Goal: Task Accomplishment & Management: Use online tool/utility

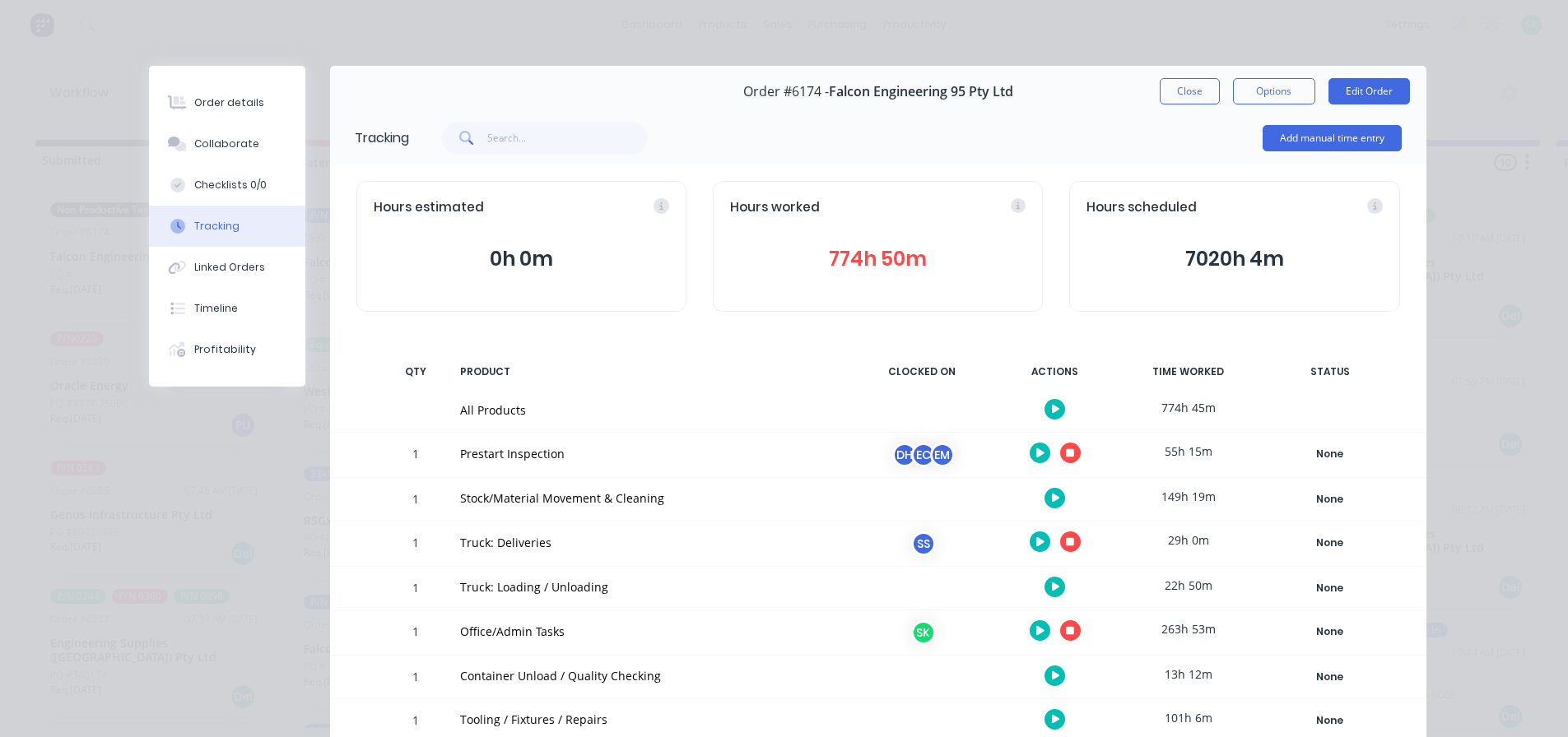
click at [1066, 542] on icon "button" at bounding box center [1069, 542] width 8 height 8
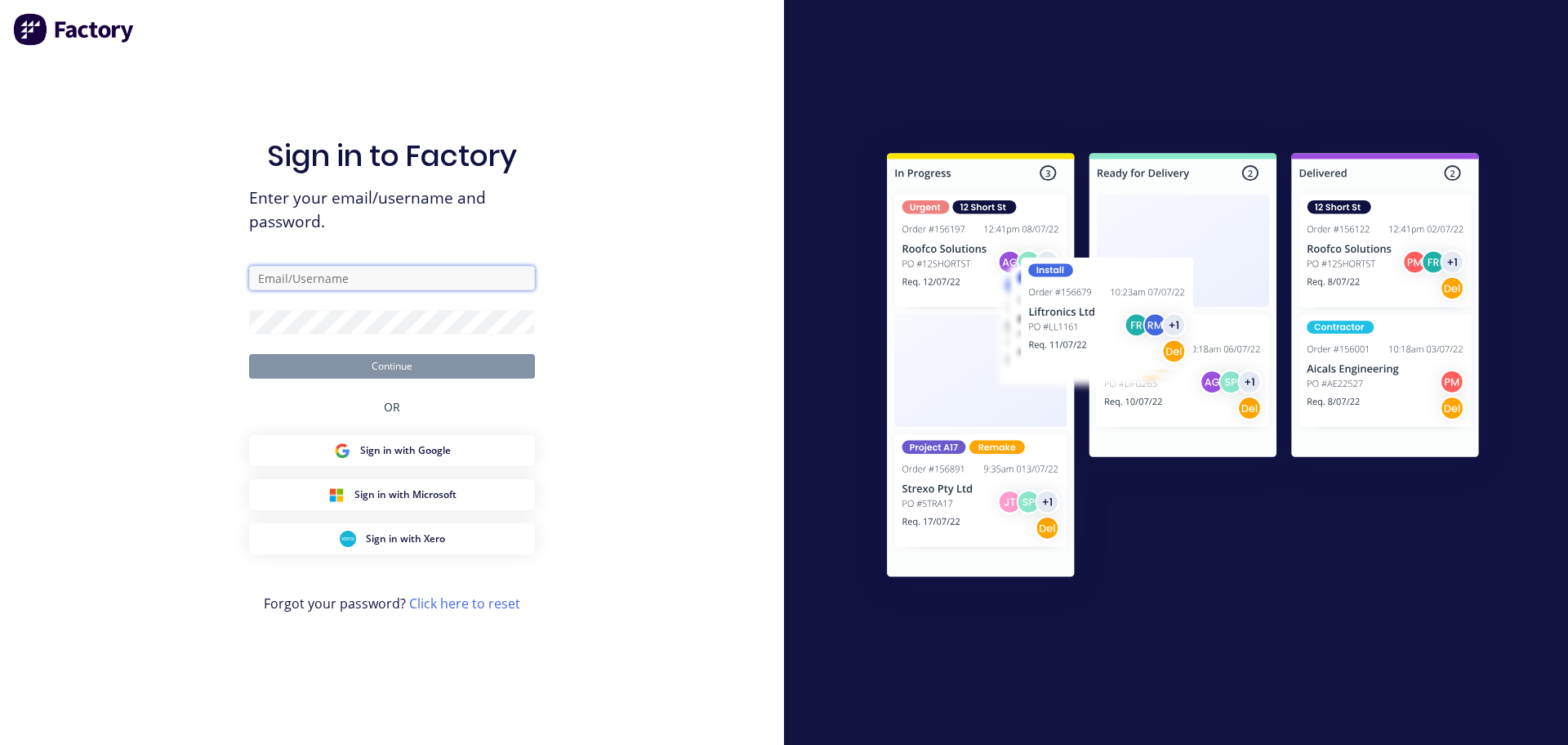
type input "[EMAIL_ADDRESS][DOMAIN_NAME]"
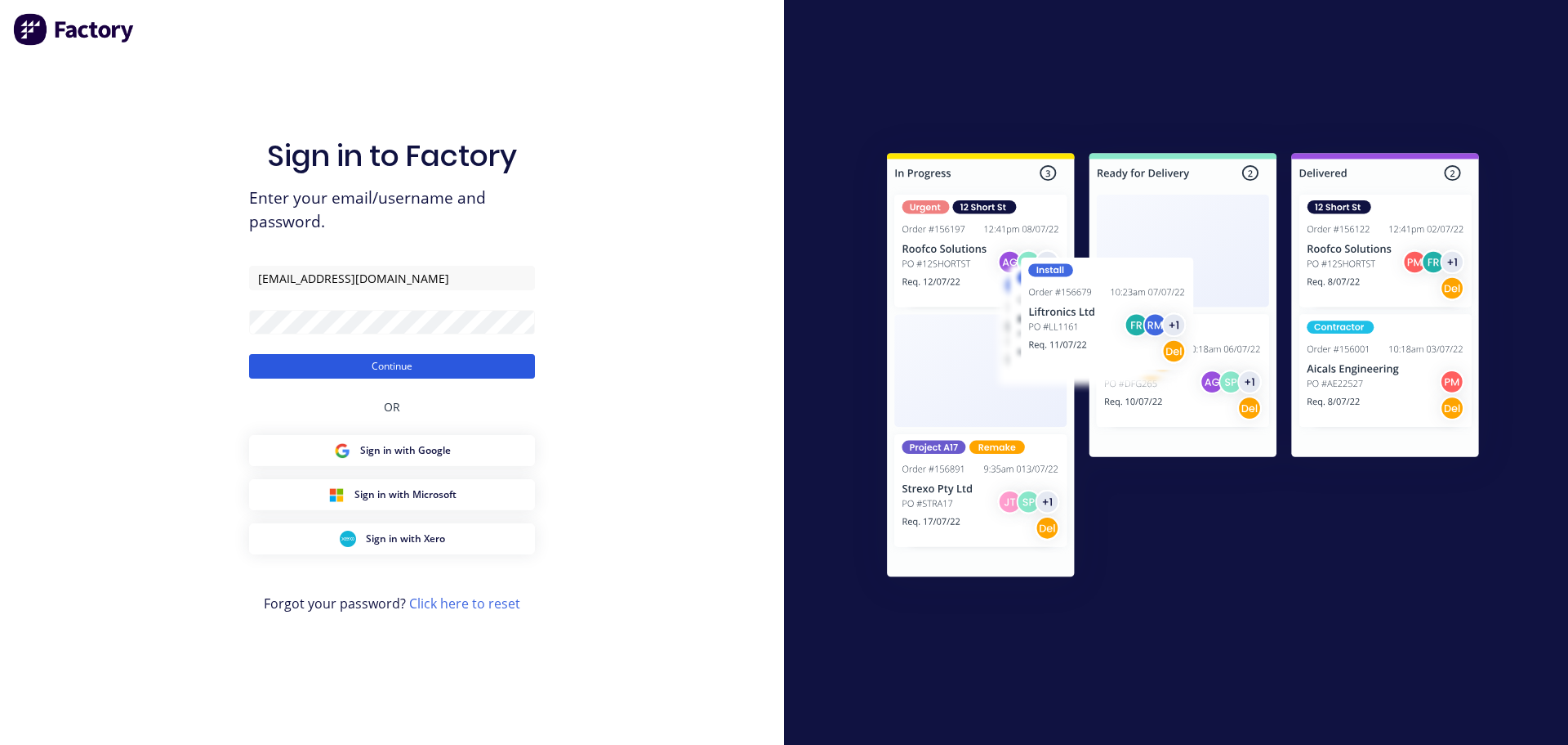
click at [366, 364] on button "Continue" at bounding box center [392, 366] width 286 height 24
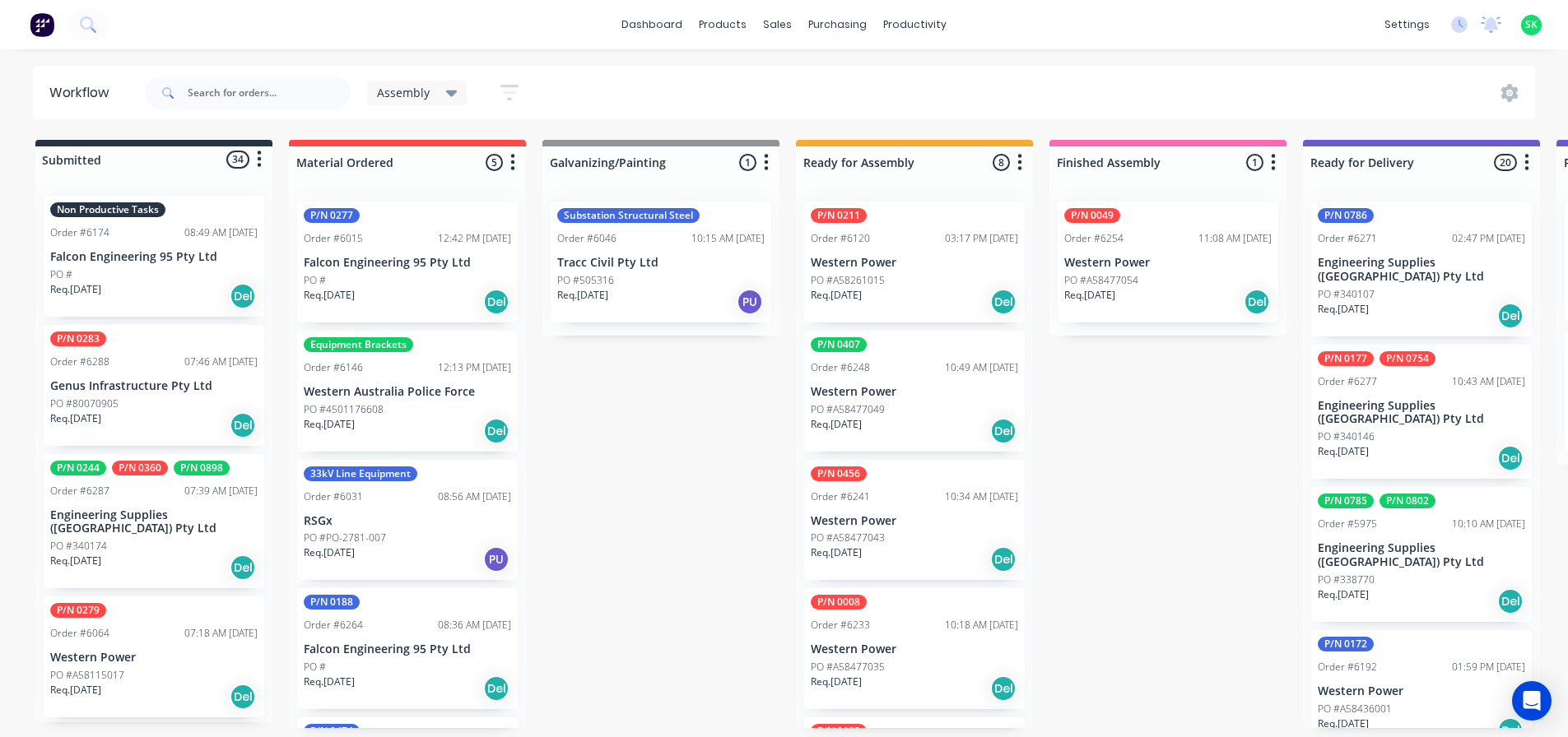
click at [116, 240] on div "Non Productive Tasks Order #6174 08:49 AM [DATE] Falcon Engineering 95 Pty Ltd …" at bounding box center [154, 256] width 220 height 121
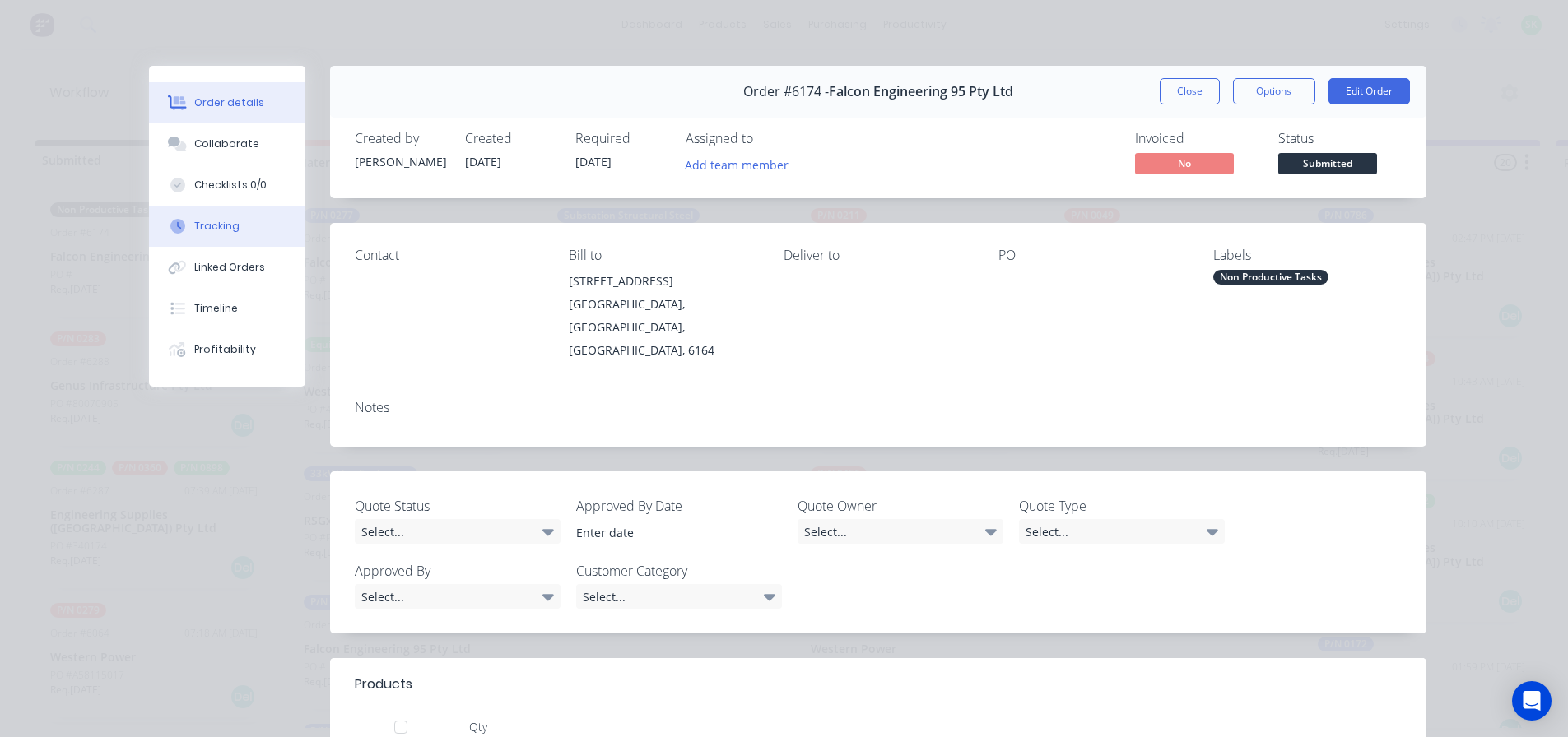
click at [201, 223] on div "Tracking" at bounding box center [216, 226] width 45 height 15
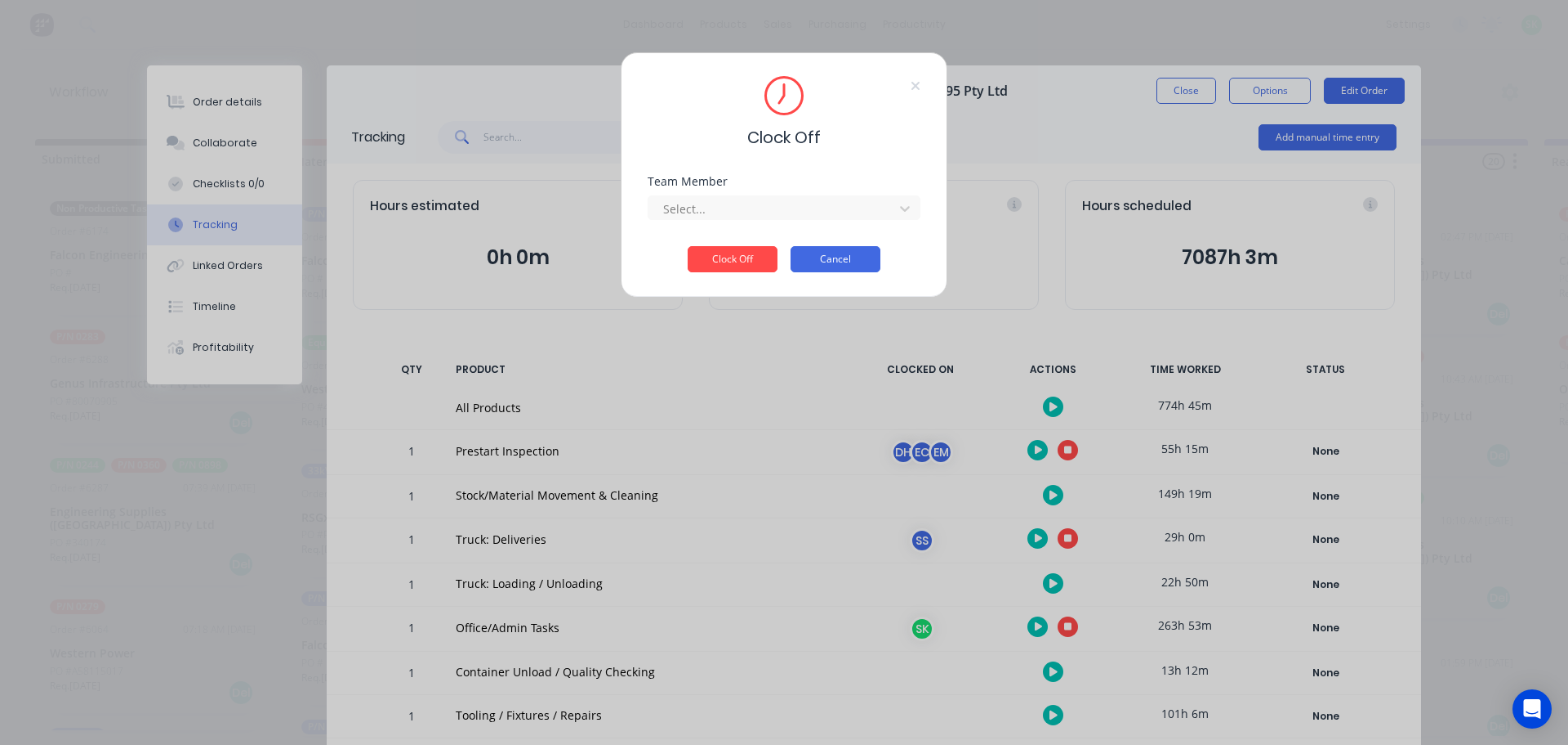
click at [811, 259] on button "Cancel" at bounding box center [835, 259] width 89 height 26
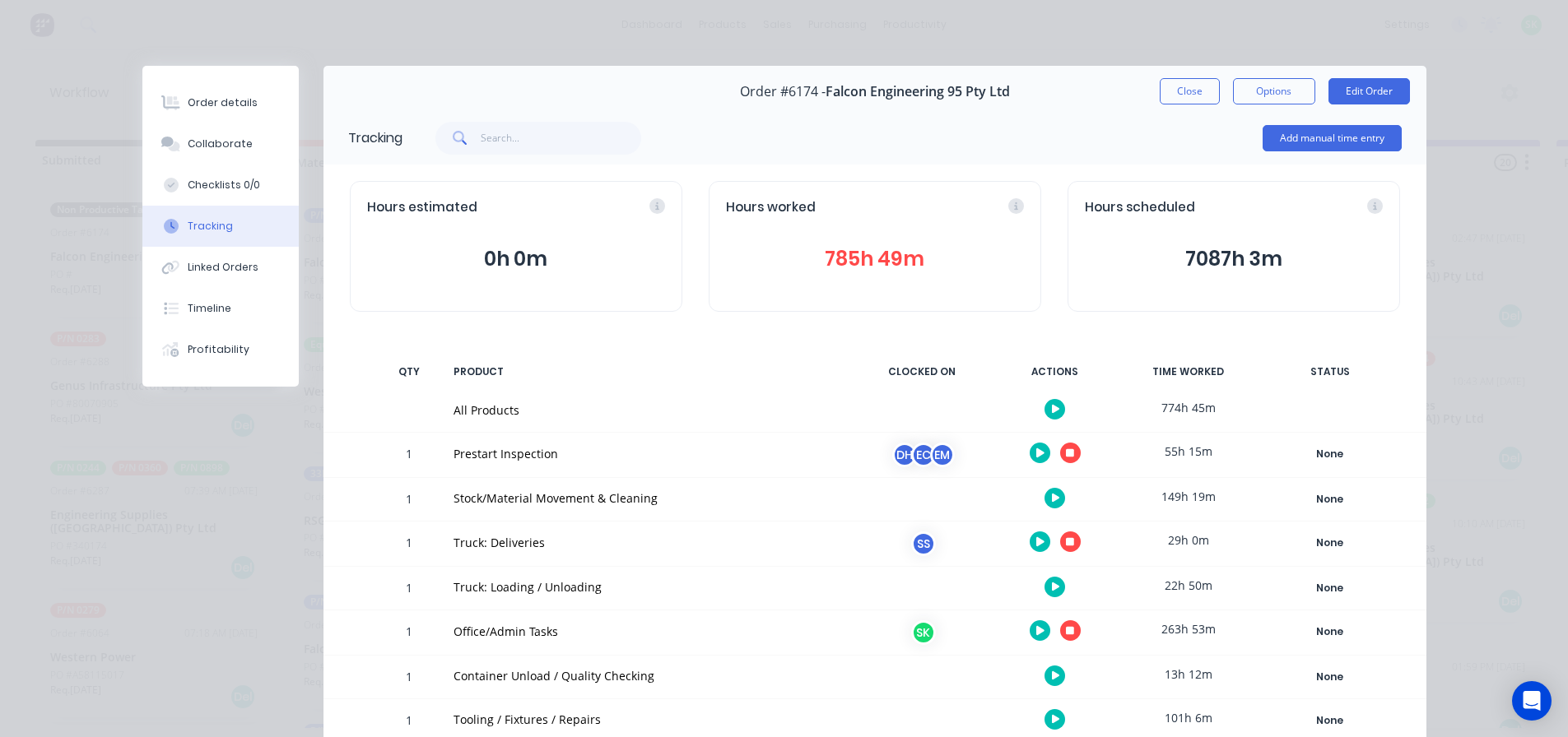
click at [1066, 541] on icon "button" at bounding box center [1069, 542] width 8 height 8
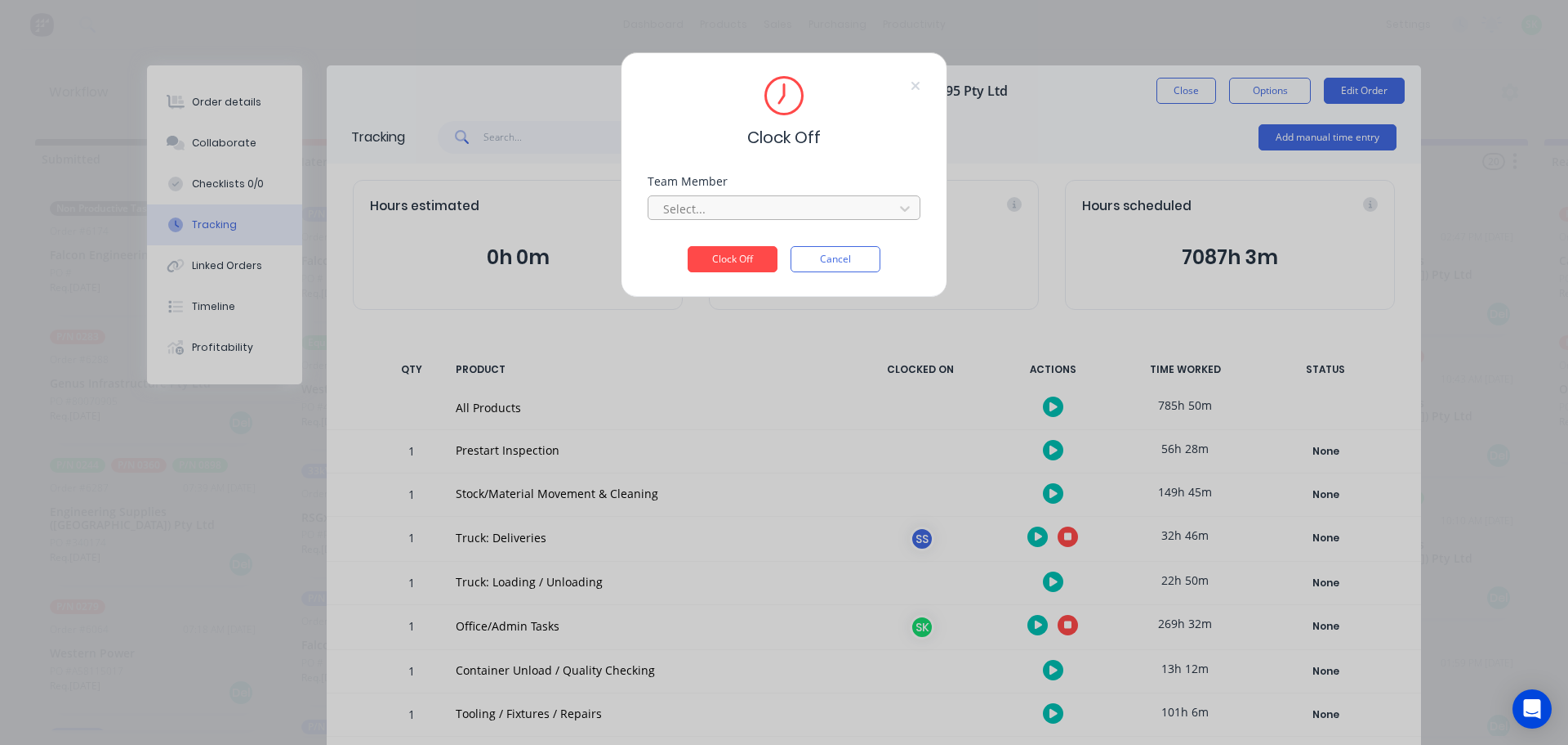
click at [801, 212] on div at bounding box center [774, 208] width 224 height 20
click at [739, 238] on div "[PERSON_NAME]" at bounding box center [784, 244] width 273 height 30
click at [722, 266] on button "Clock Off" at bounding box center [733, 259] width 89 height 26
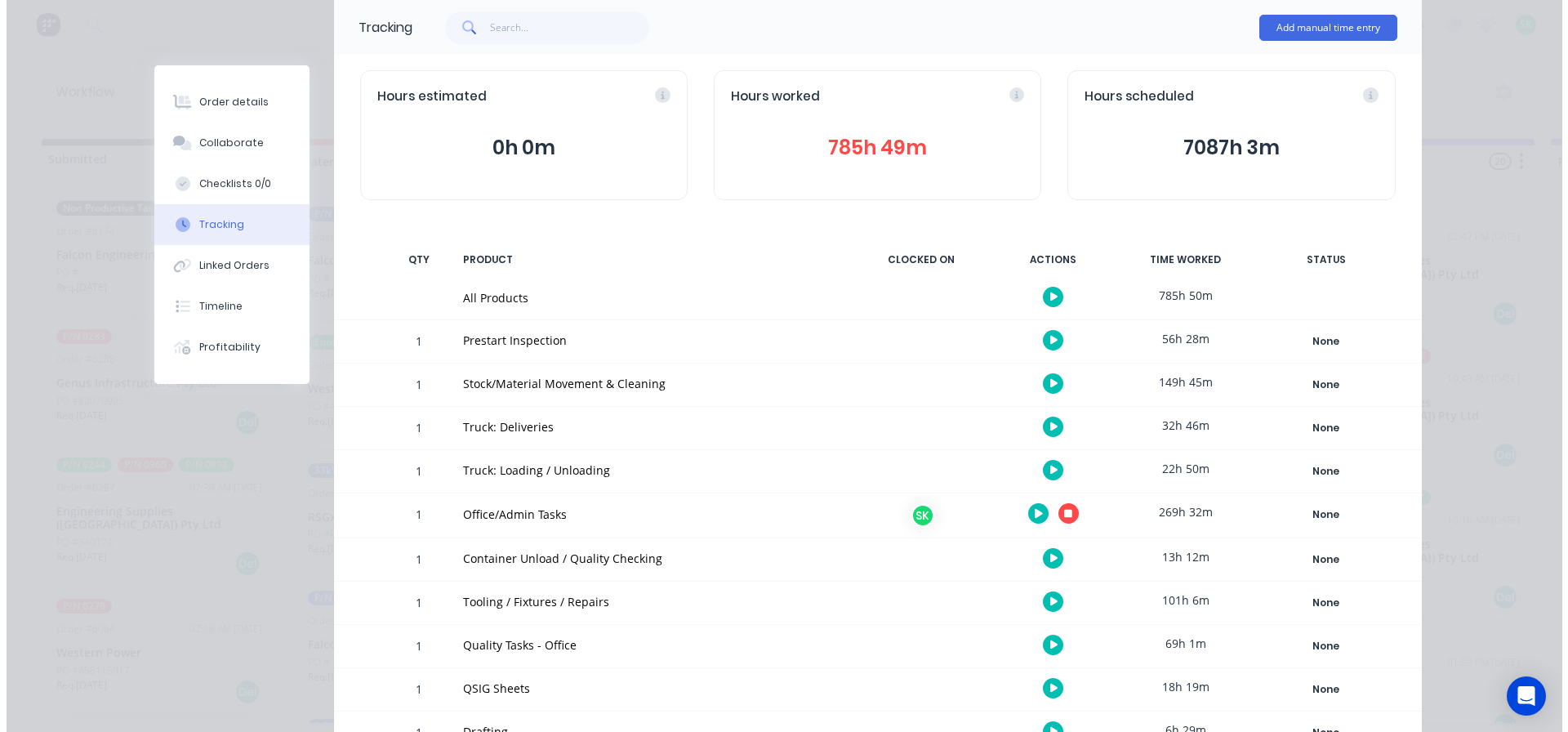
scroll to position [80, 0]
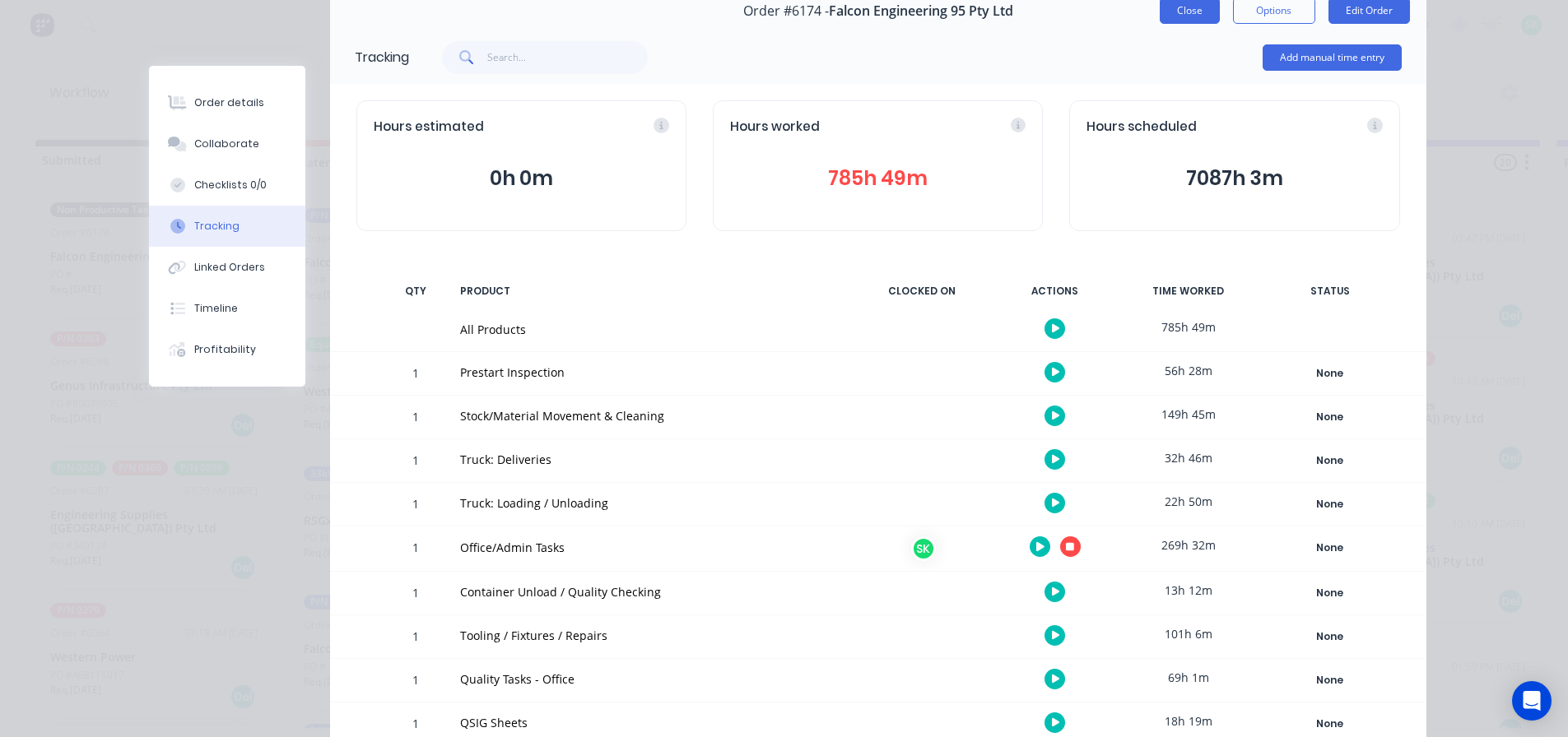
click at [1180, 10] on button "Close" at bounding box center [1189, 10] width 60 height 26
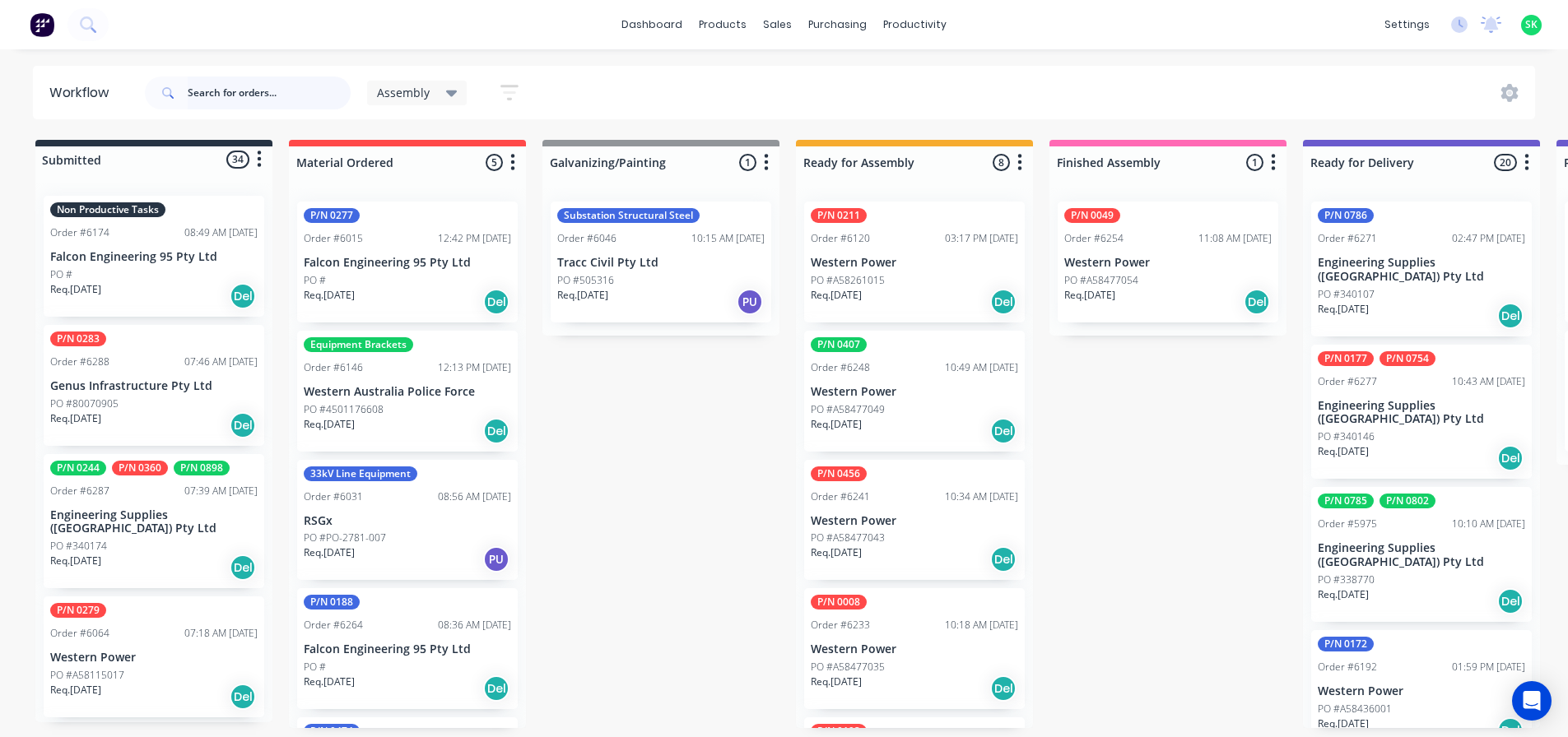
click at [209, 95] on input "text" at bounding box center [269, 93] width 163 height 33
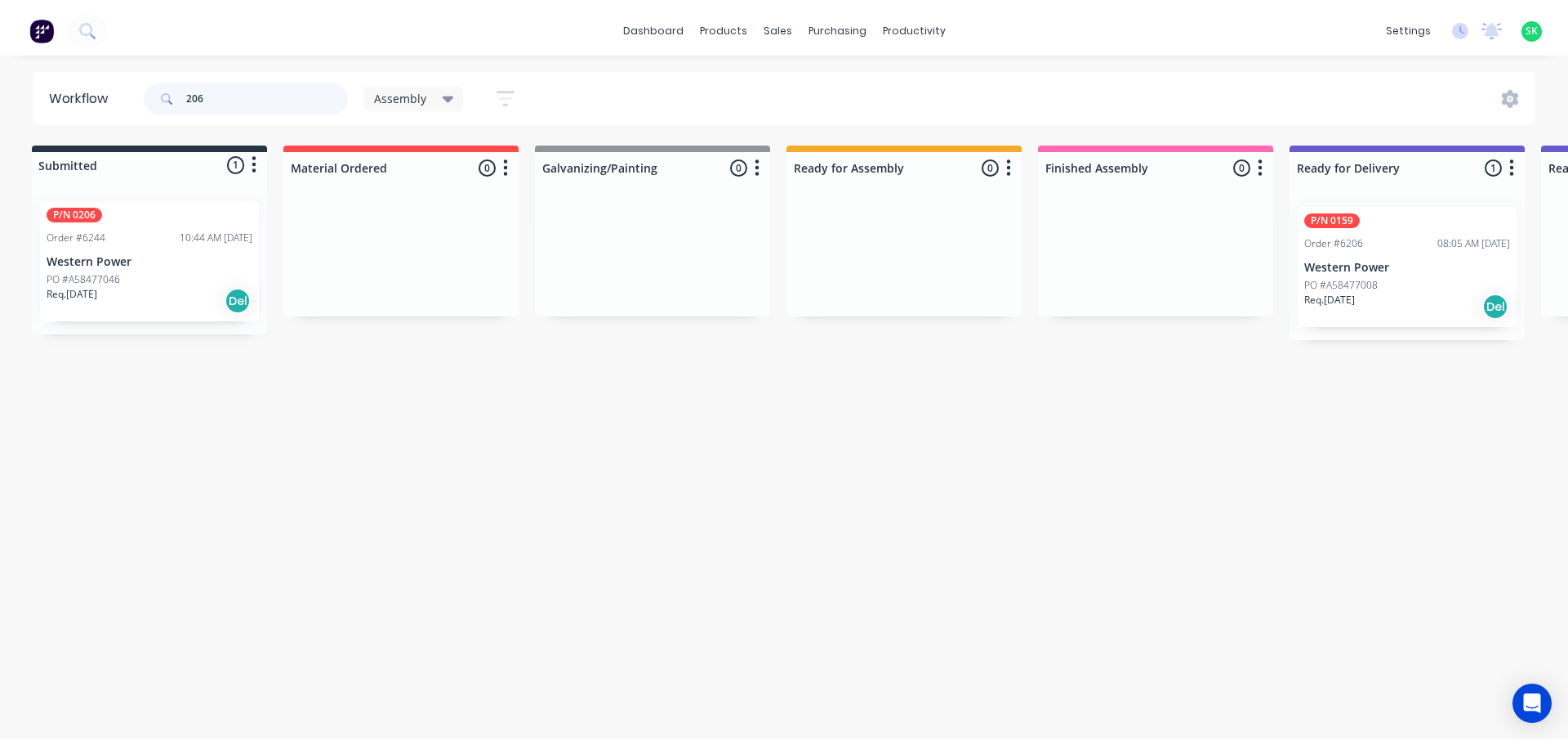
scroll to position [0, 0]
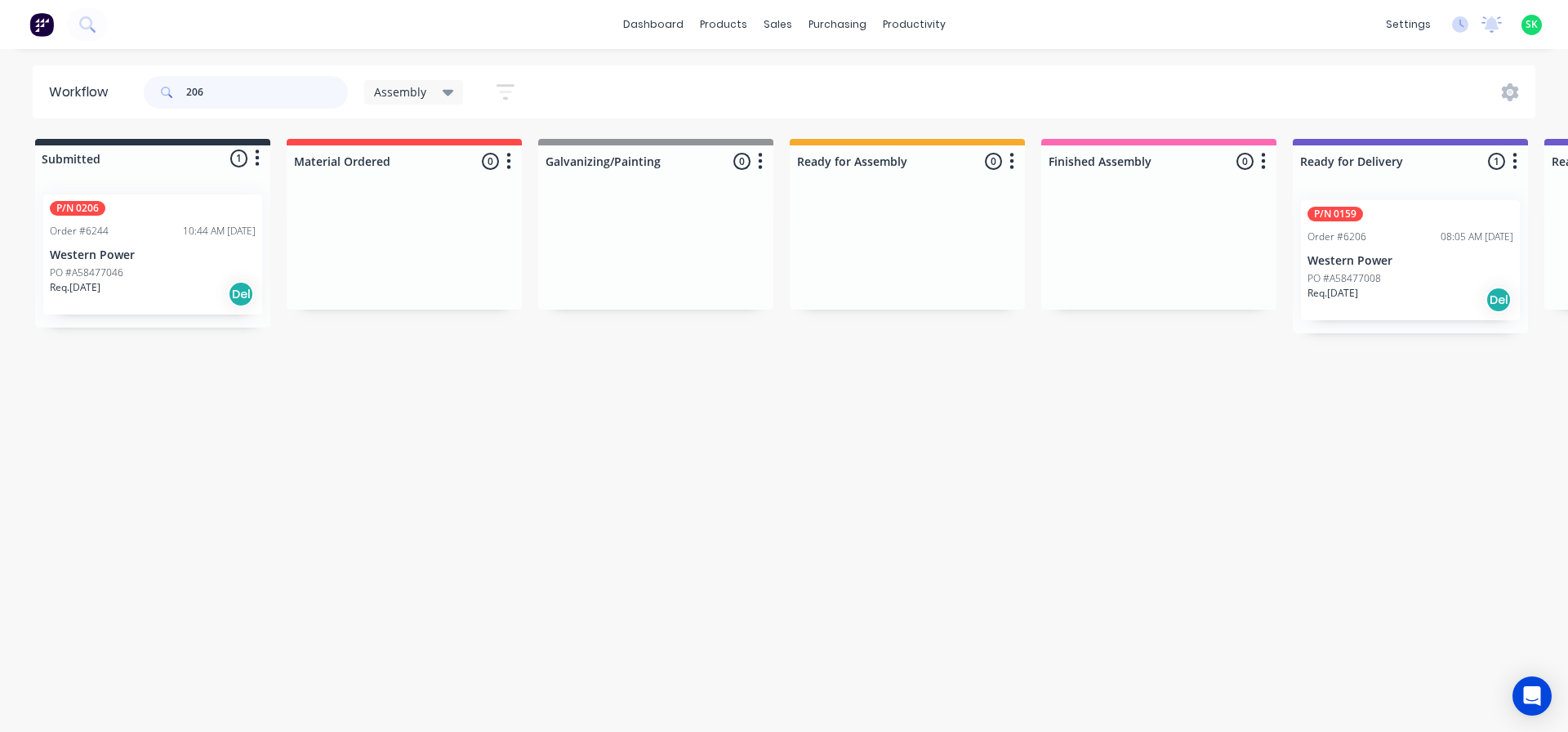
type input "206"
click at [171, 260] on p "Western Power" at bounding box center [153, 255] width 206 height 14
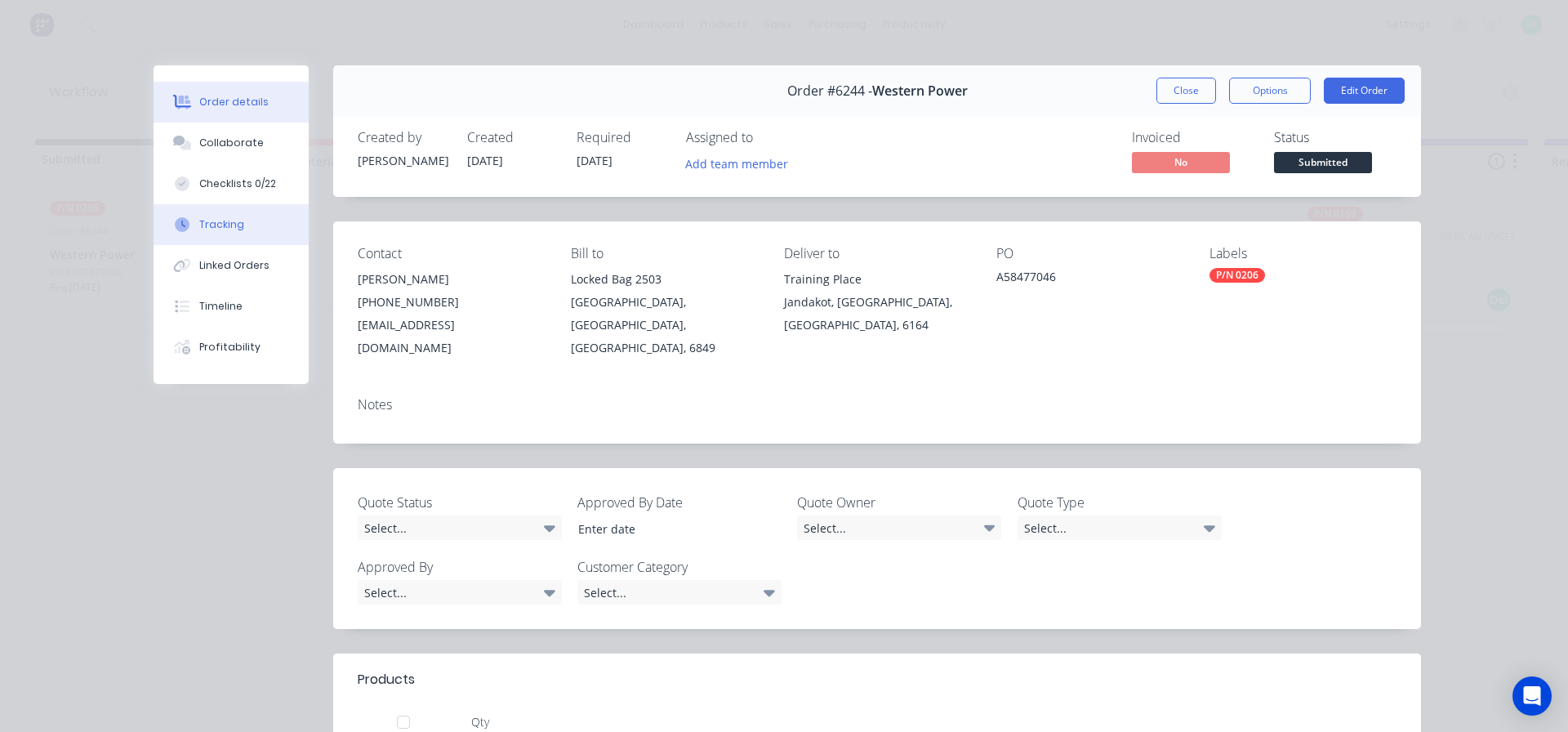
click at [218, 225] on div "Tracking" at bounding box center [222, 225] width 45 height 15
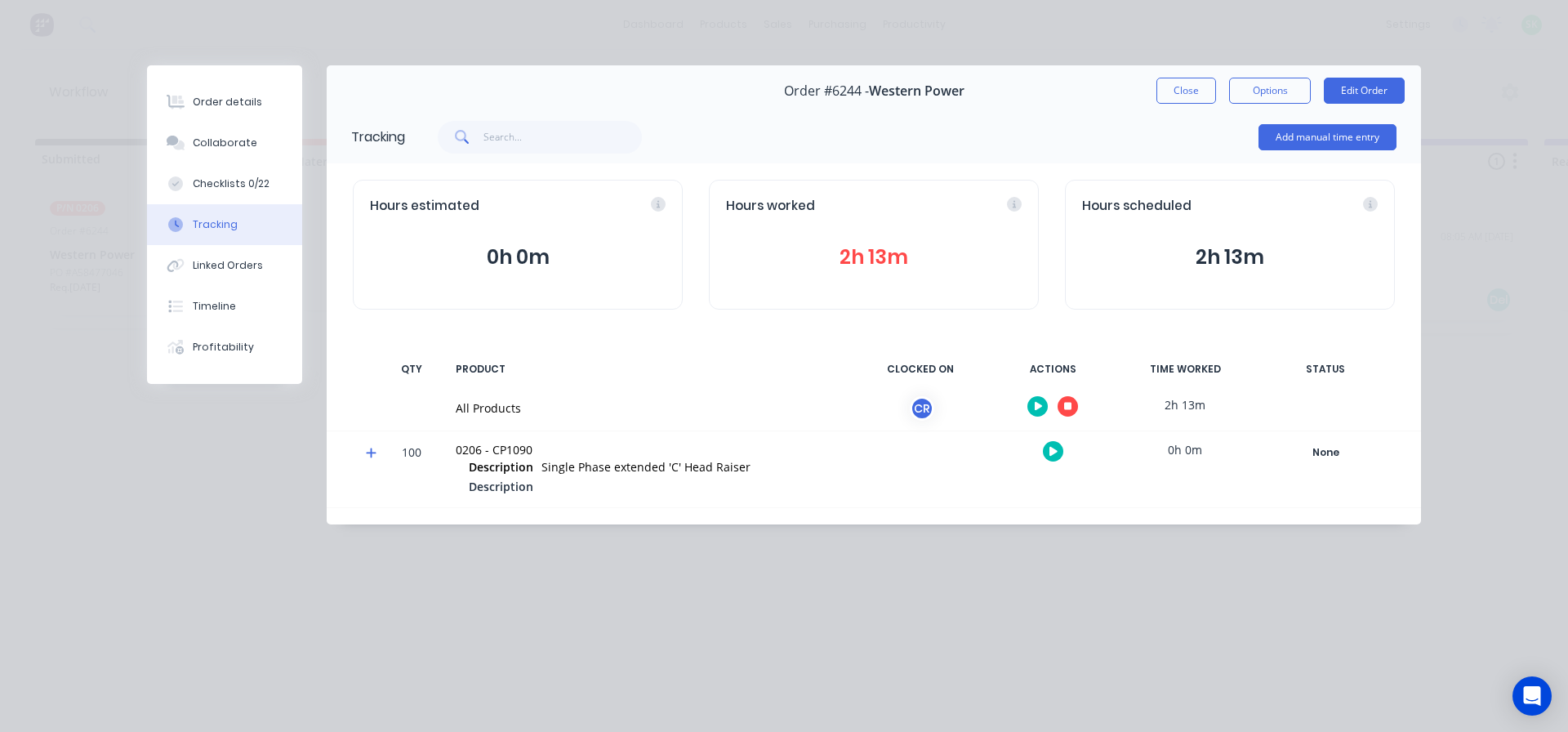
click at [1036, 401] on icon "button" at bounding box center [1039, 406] width 8 height 11
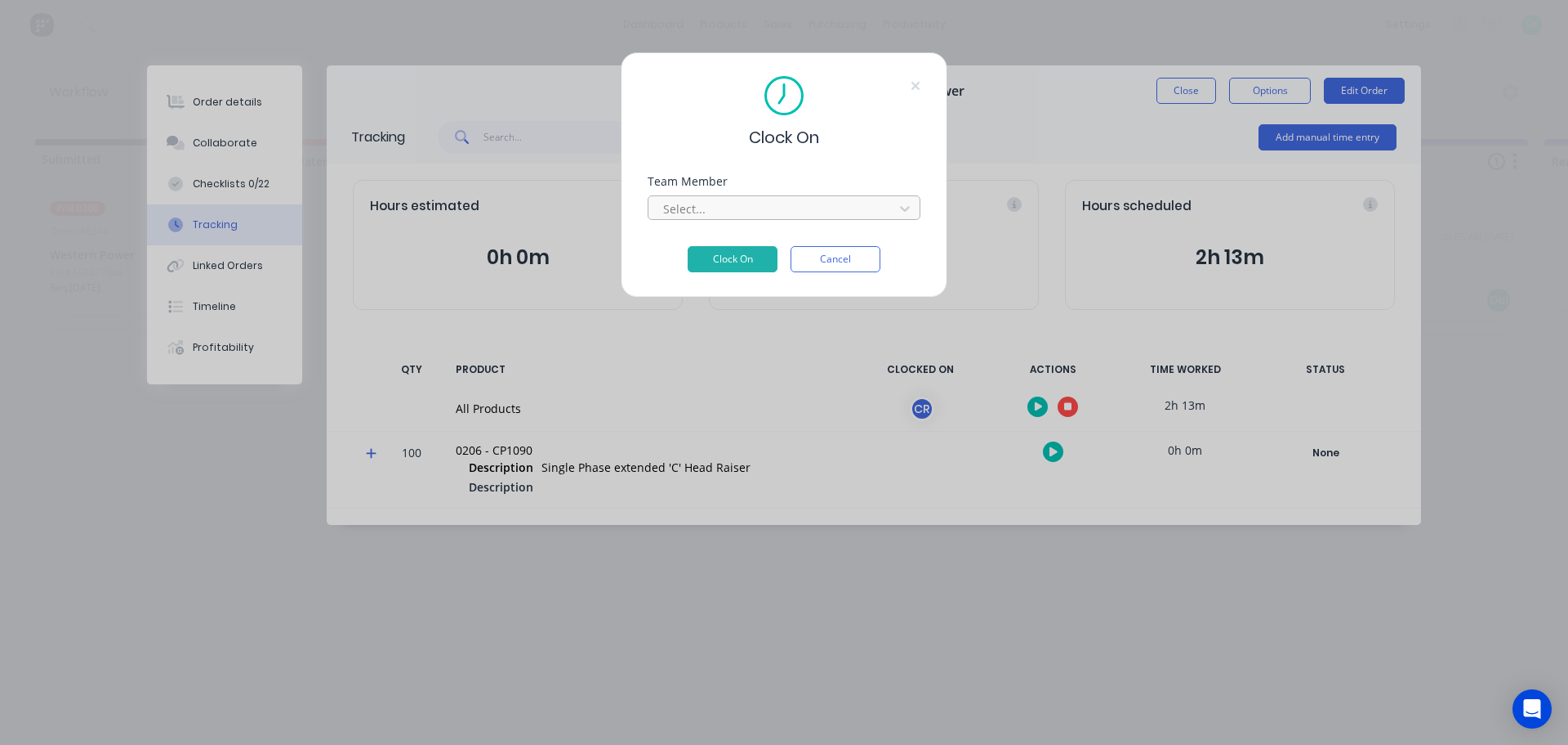
click at [823, 205] on div at bounding box center [774, 208] width 224 height 20
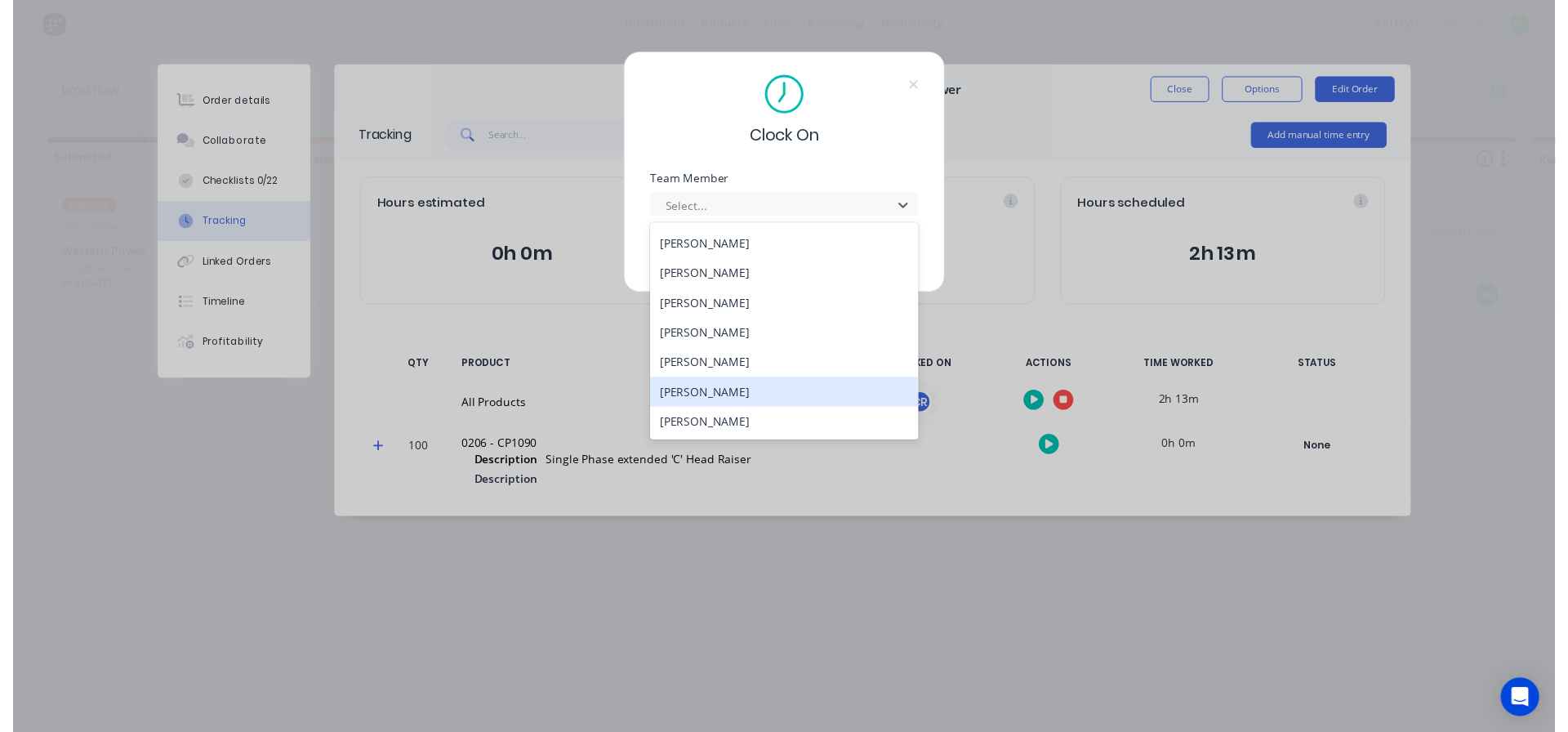
scroll to position [653, 0]
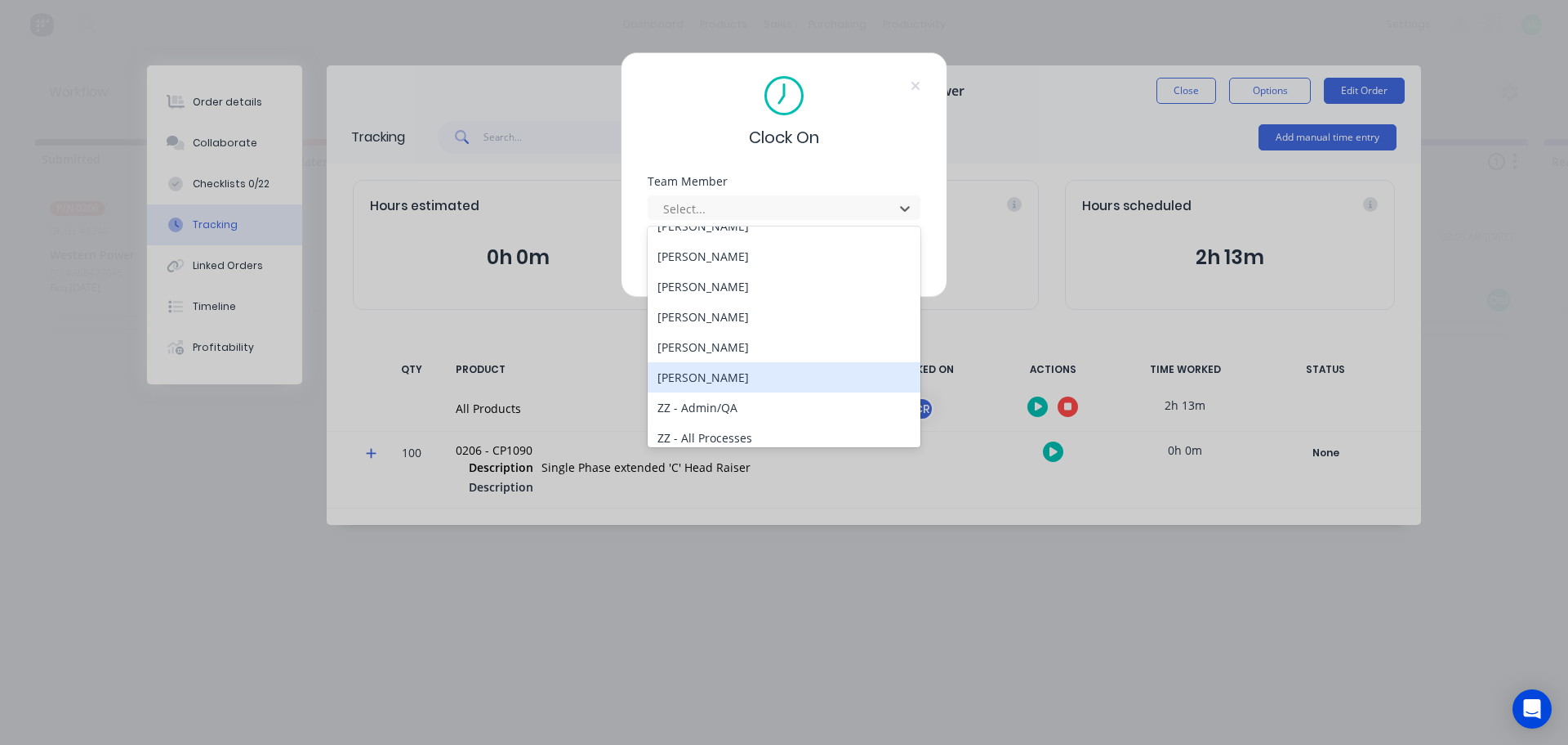
click at [691, 375] on div "[PERSON_NAME]" at bounding box center [784, 376] width 273 height 30
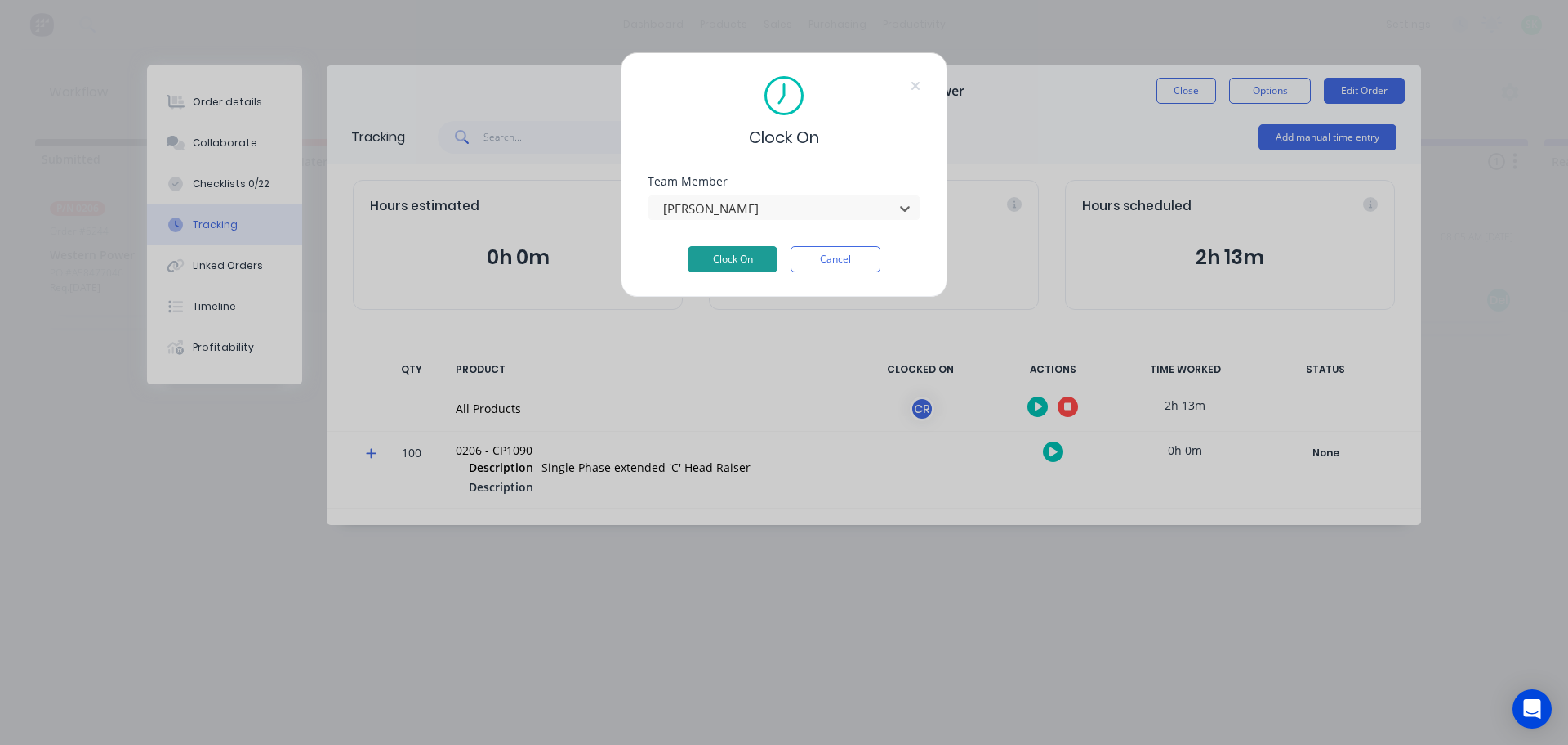
click at [723, 246] on button "Clock On" at bounding box center [733, 259] width 89 height 26
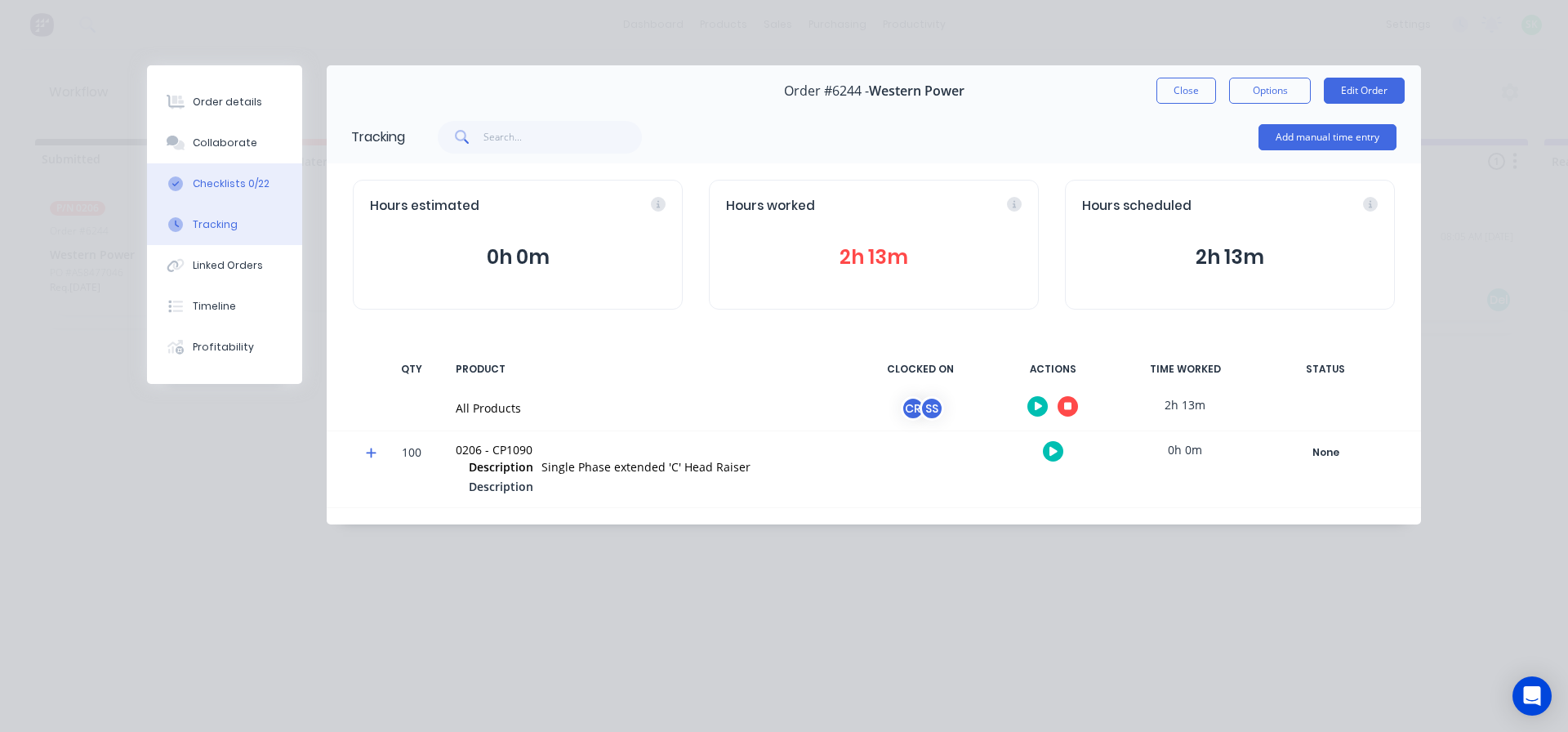
click at [207, 187] on div "Checklists 0/22" at bounding box center [230, 184] width 77 height 15
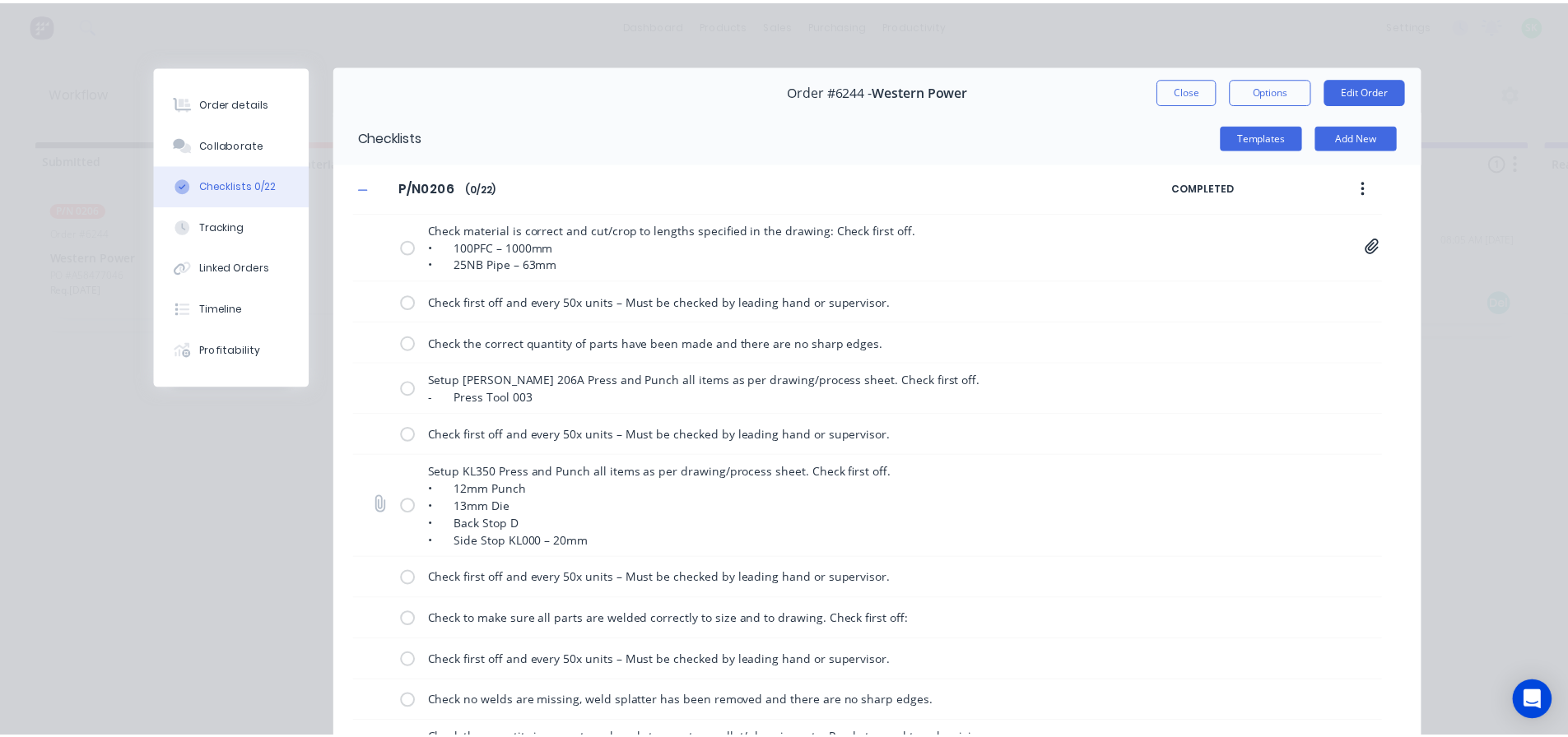
scroll to position [0, 0]
click at [214, 229] on div "Tracking" at bounding box center [223, 226] width 45 height 15
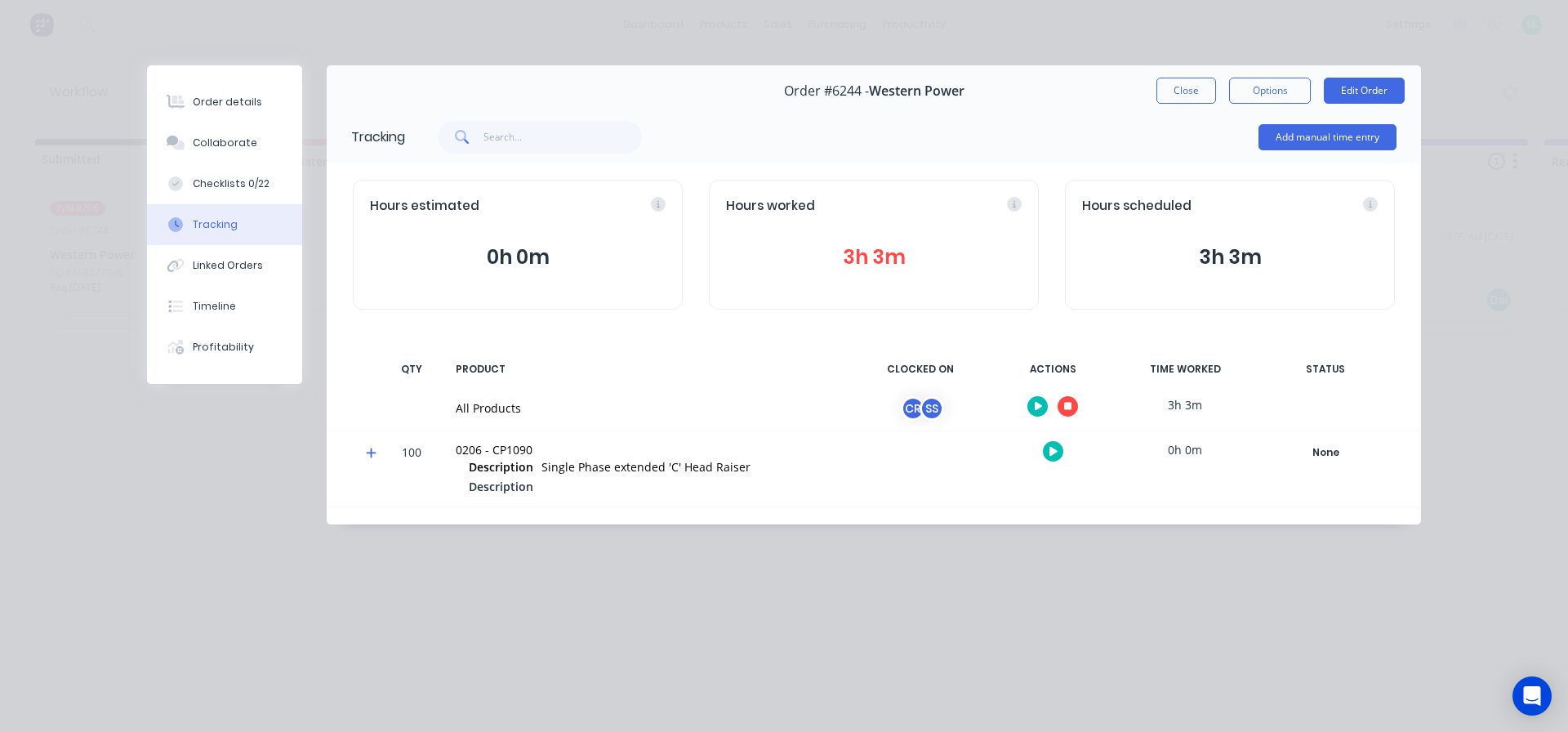
click at [1073, 411] on button "button" at bounding box center [1067, 406] width 20 height 20
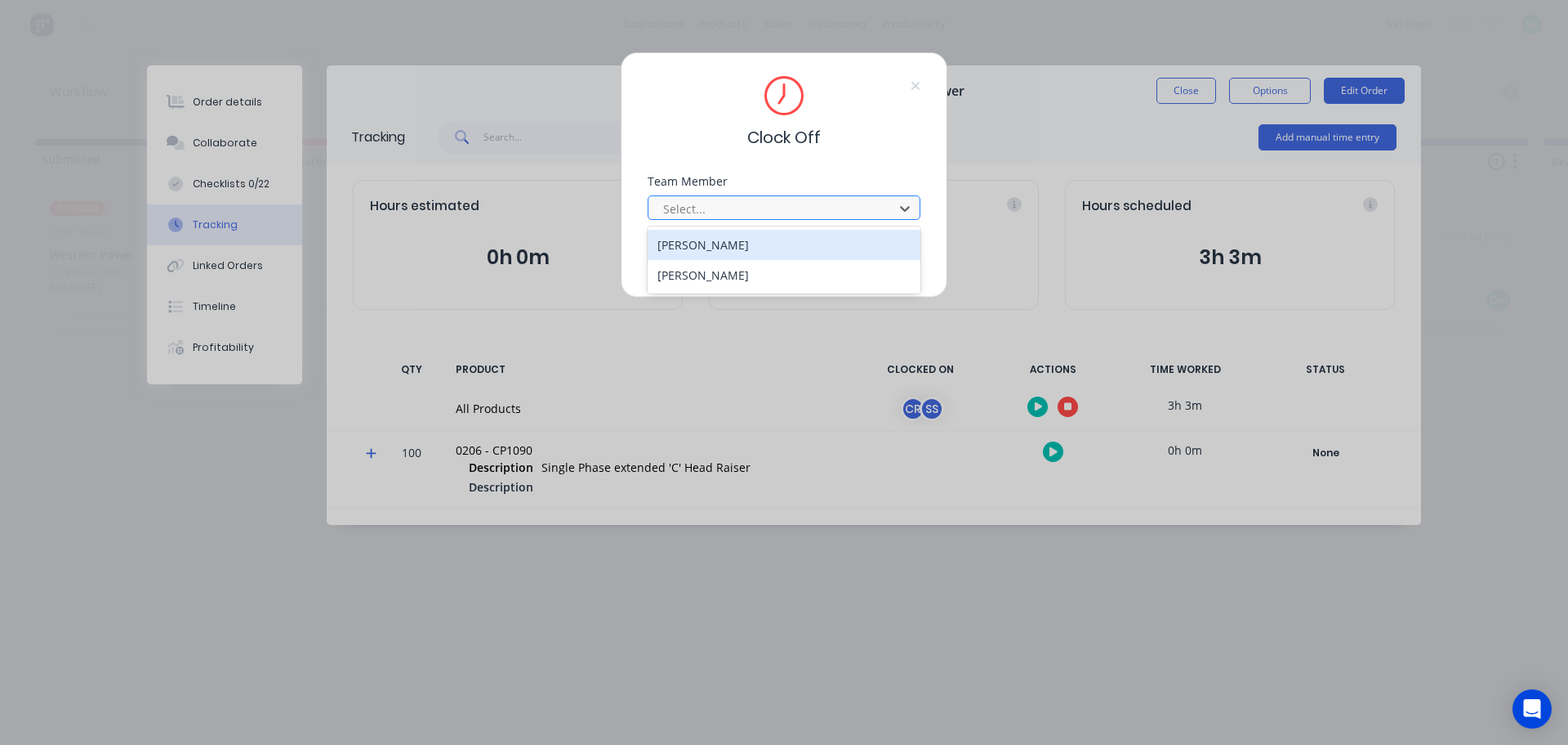
click at [821, 213] on div at bounding box center [774, 208] width 224 height 20
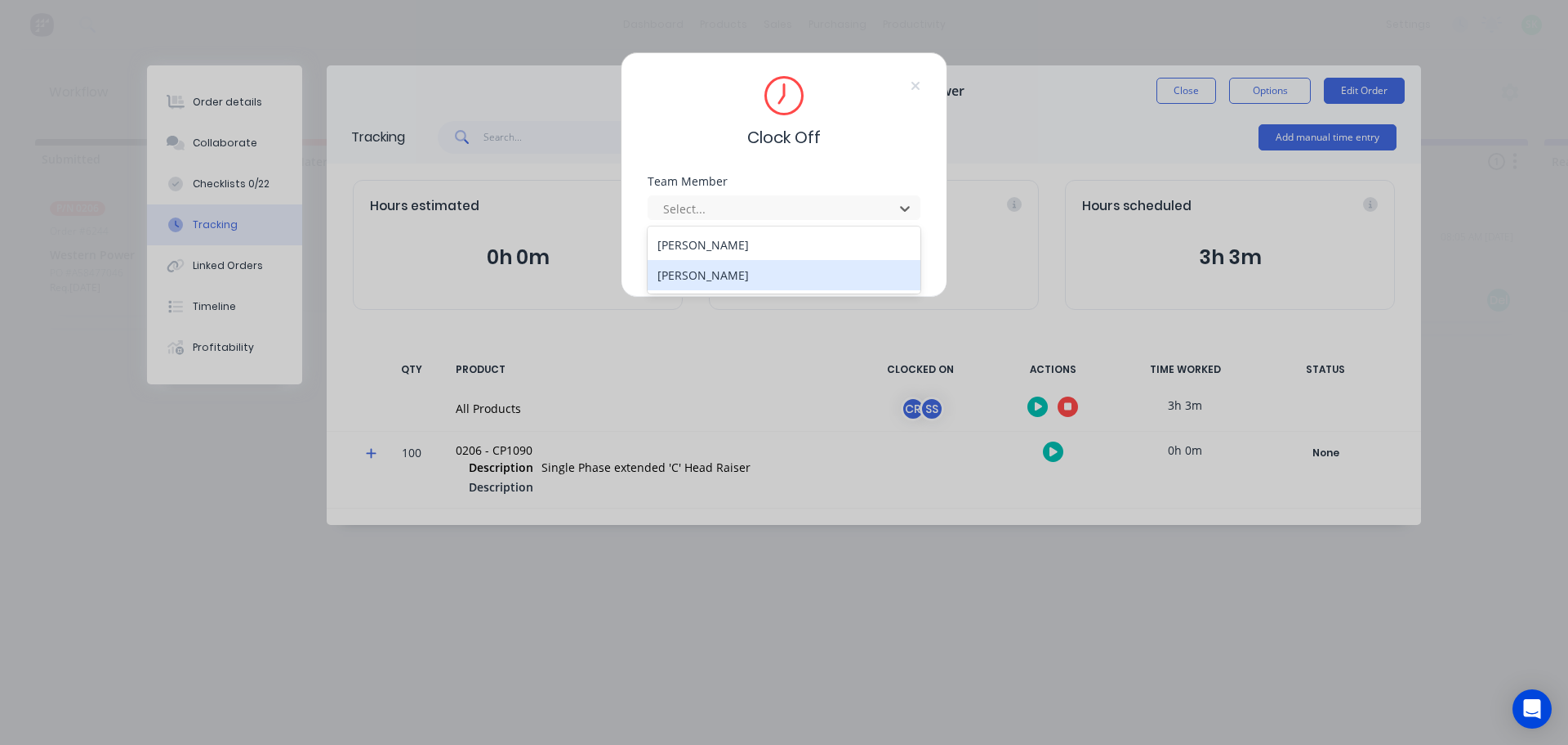
click at [786, 276] on div "[PERSON_NAME]" at bounding box center [784, 274] width 273 height 30
click at [759, 266] on button "Clock Off" at bounding box center [733, 259] width 89 height 26
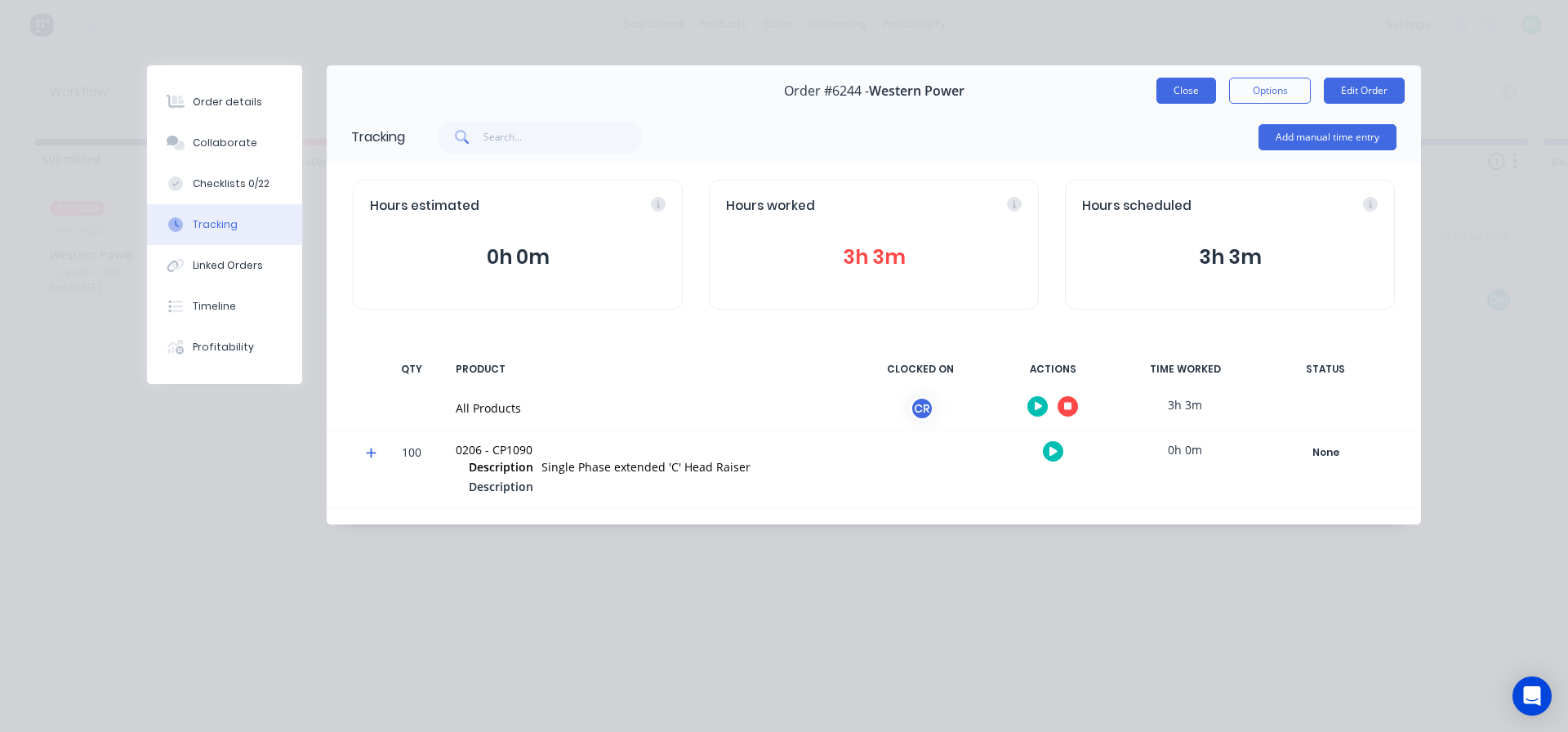
click at [1175, 90] on button "Close" at bounding box center [1186, 90] width 59 height 26
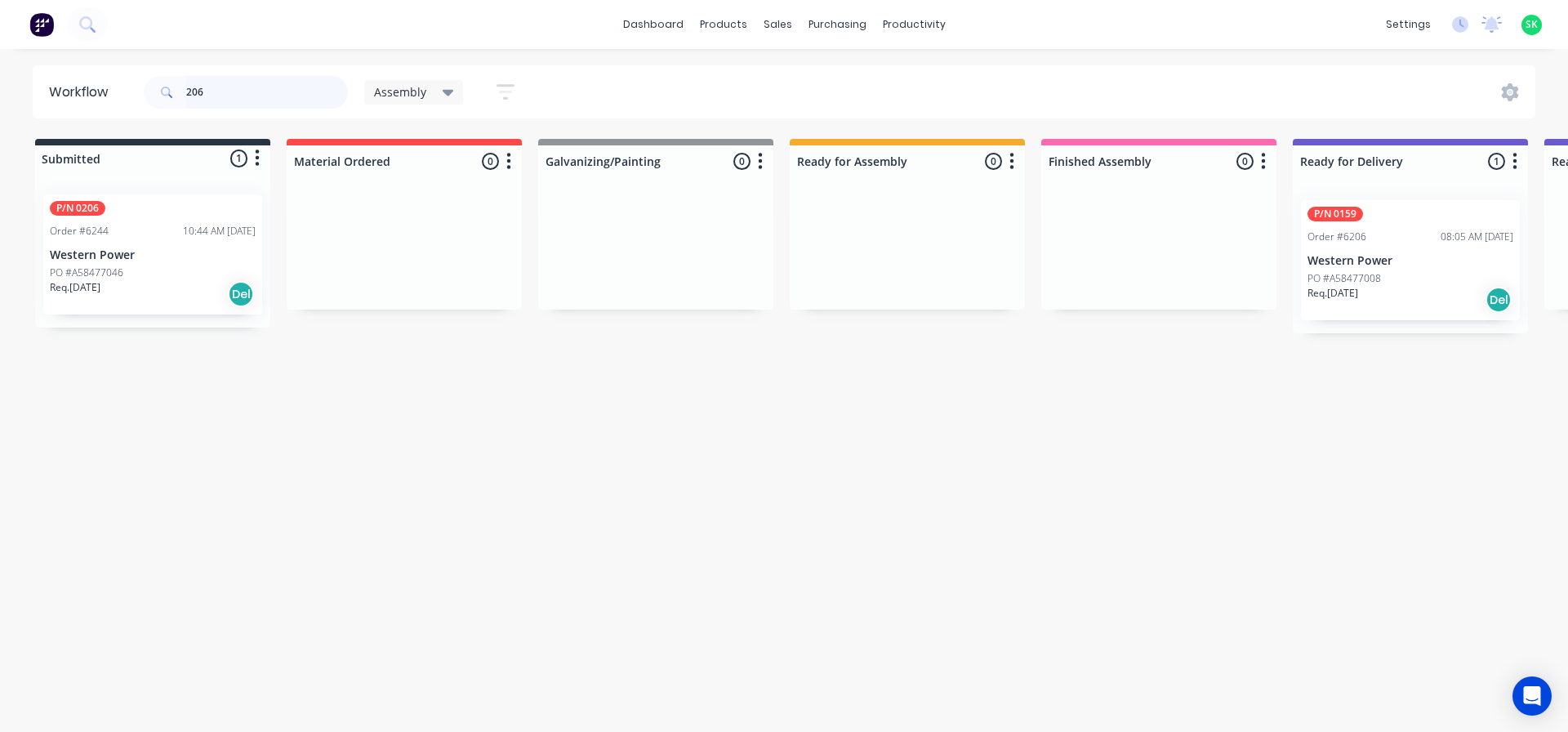
drag, startPoint x: 222, startPoint y: 91, endPoint x: 97, endPoint y: 68, distance: 127.1
click at [97, 68] on header "Workflow 206 Assembly Save new view None edit Assembly (Default) edit Fabricati…" at bounding box center [784, 91] width 1504 height 53
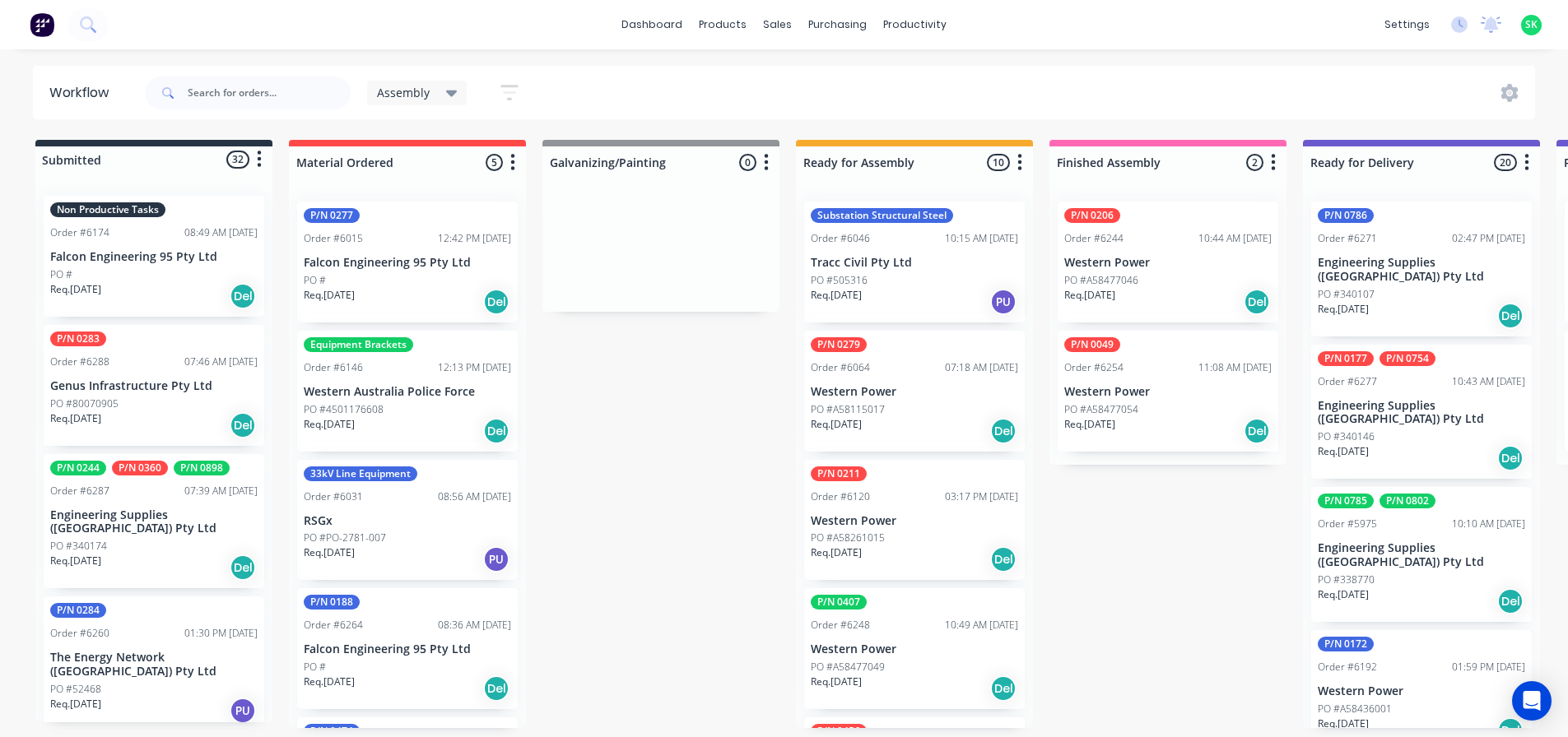
click at [184, 234] on div "08:49 AM [DATE]" at bounding box center [220, 232] width 73 height 15
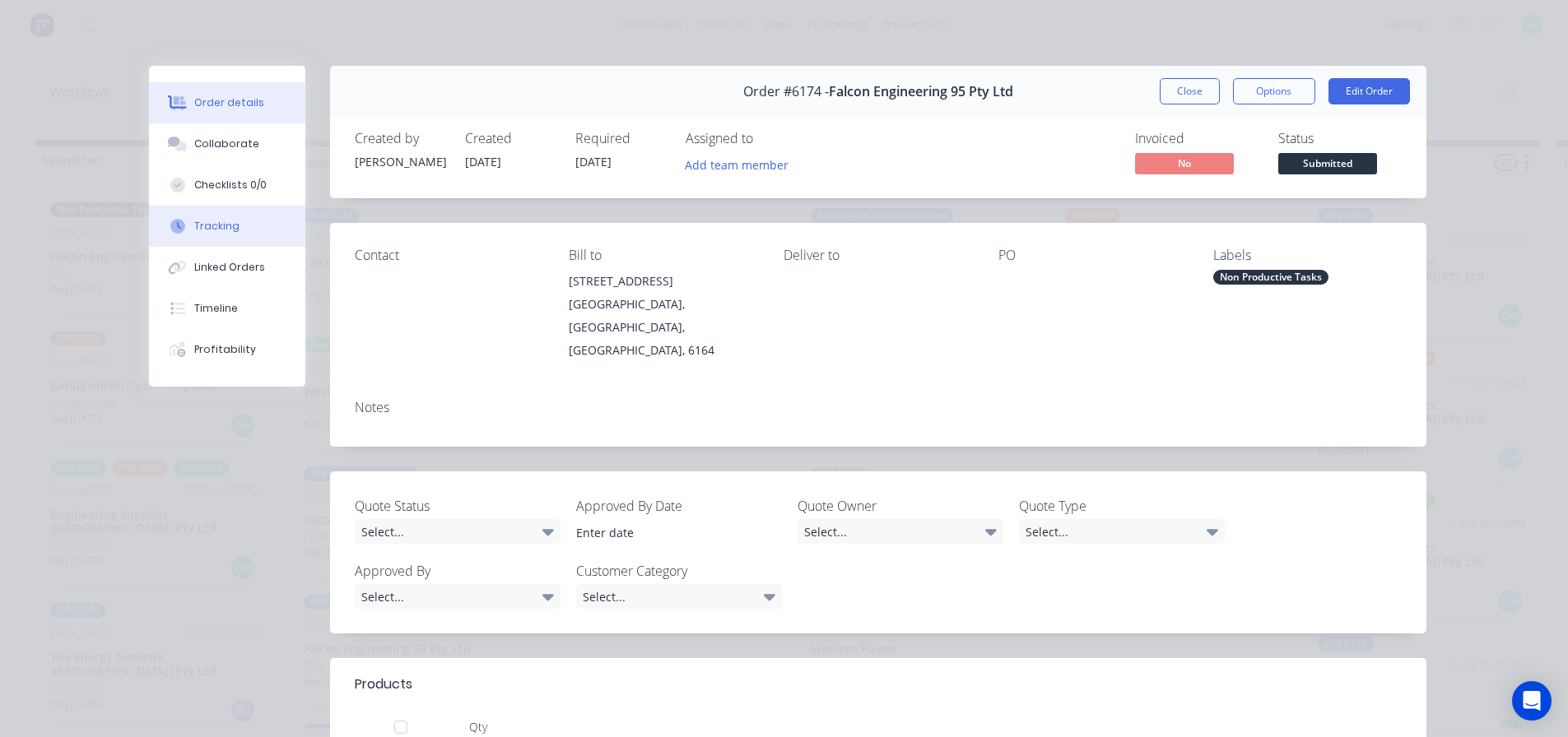
click at [188, 240] on button "Tracking" at bounding box center [227, 226] width 157 height 41
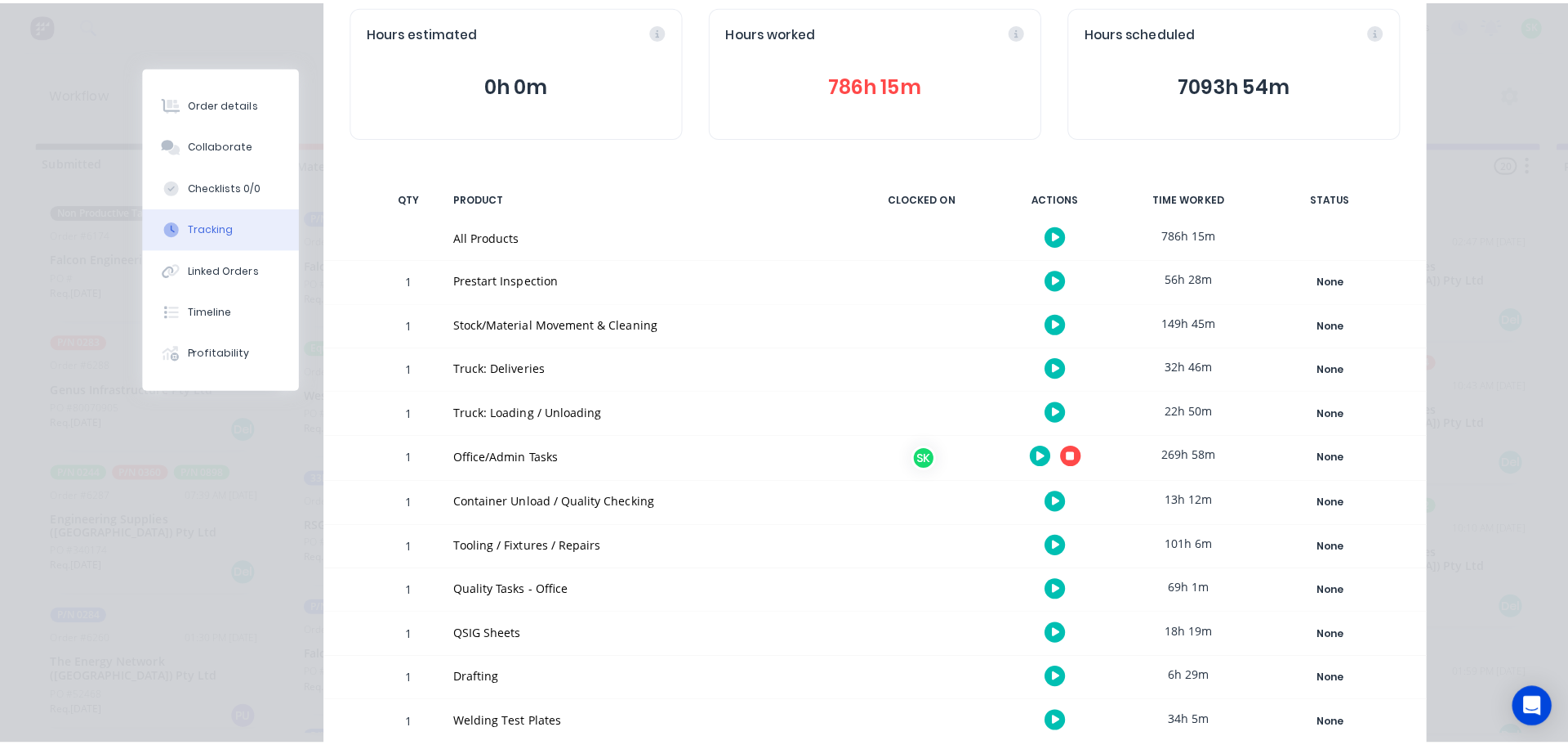
scroll to position [243, 0]
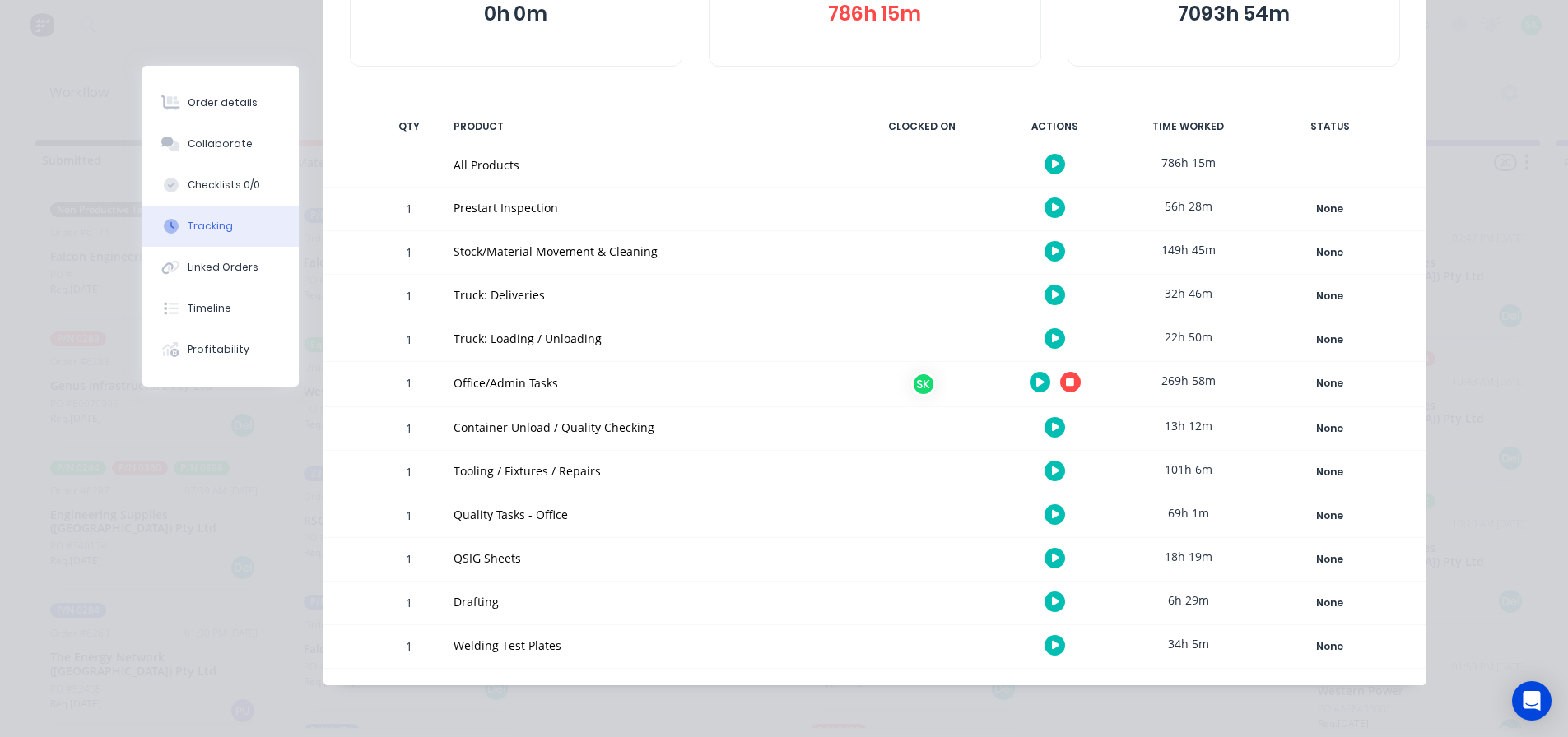
click at [1052, 428] on icon "button" at bounding box center [1056, 427] width 8 height 9
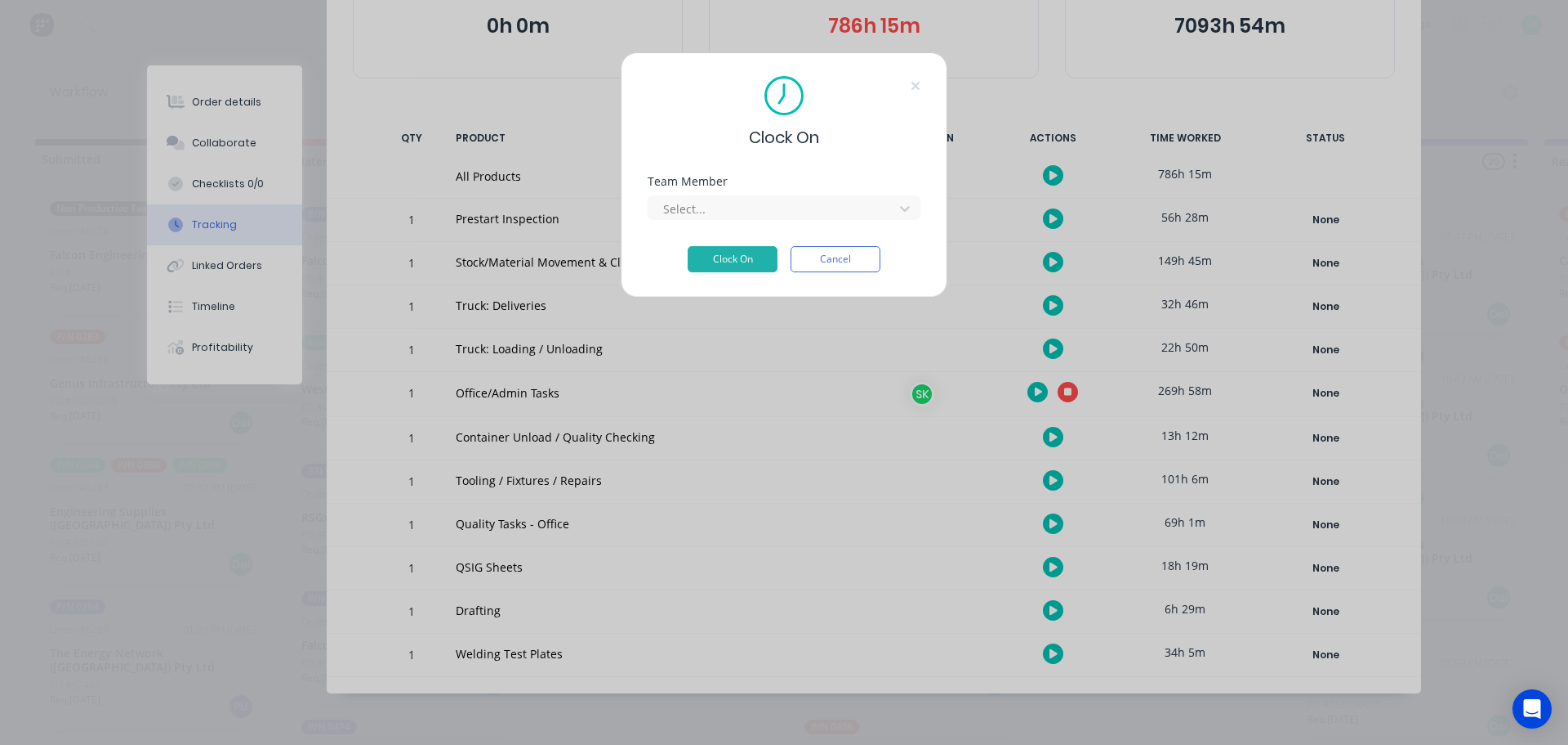
scroll to position [231, 0]
click at [846, 196] on div "Select..." at bounding box center [774, 208] width 233 height 24
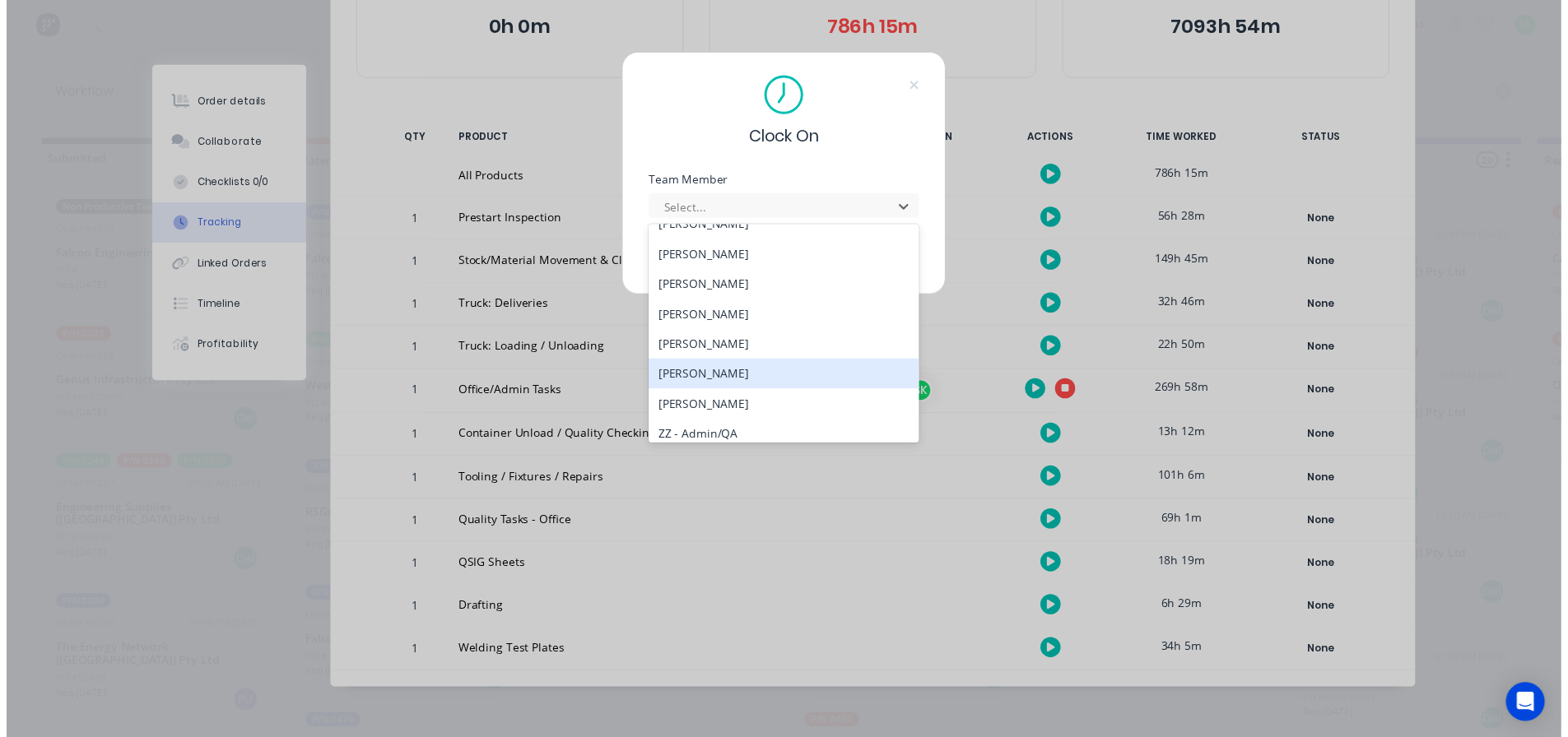
scroll to position [740, 0]
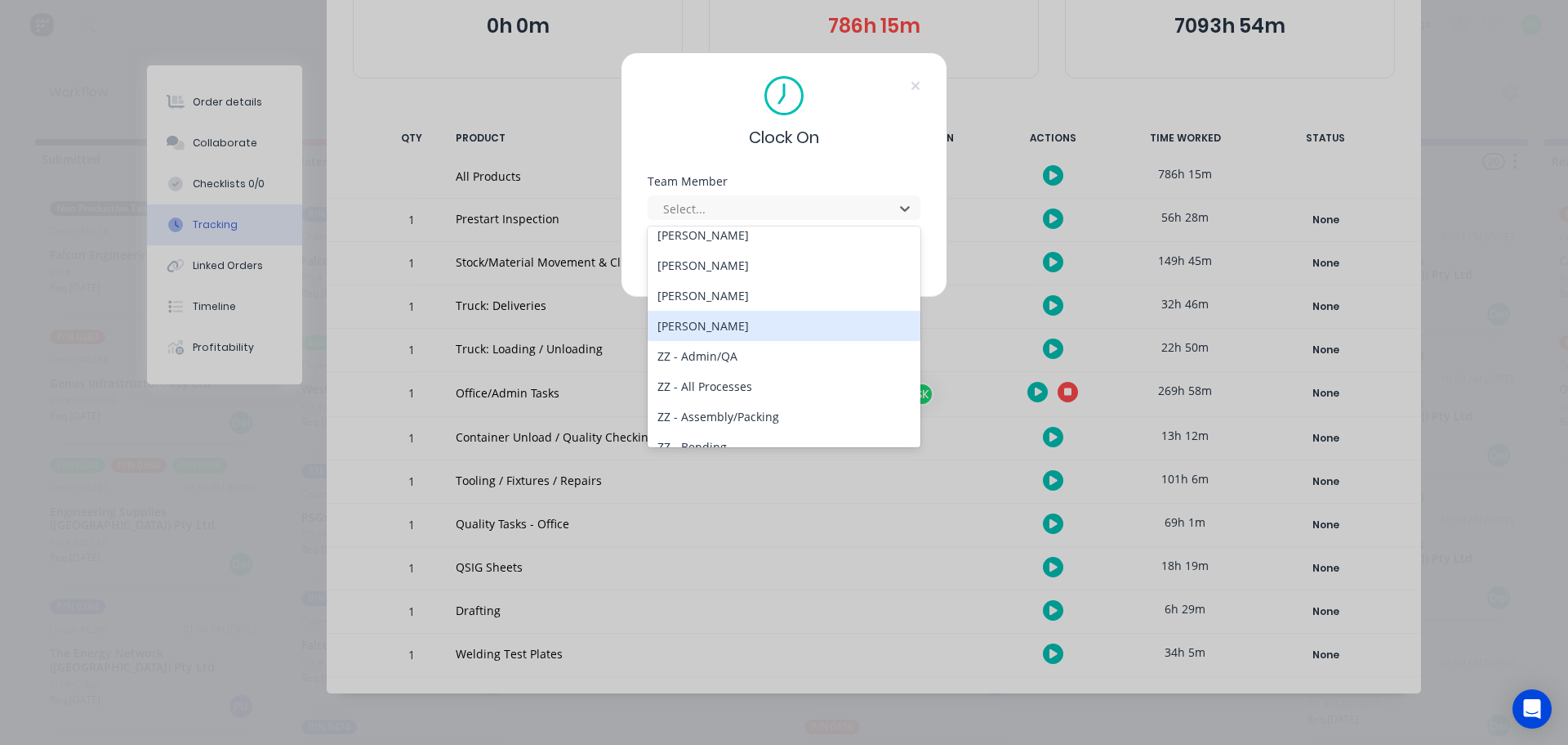
click at [719, 321] on div "[PERSON_NAME]" at bounding box center [784, 325] width 273 height 30
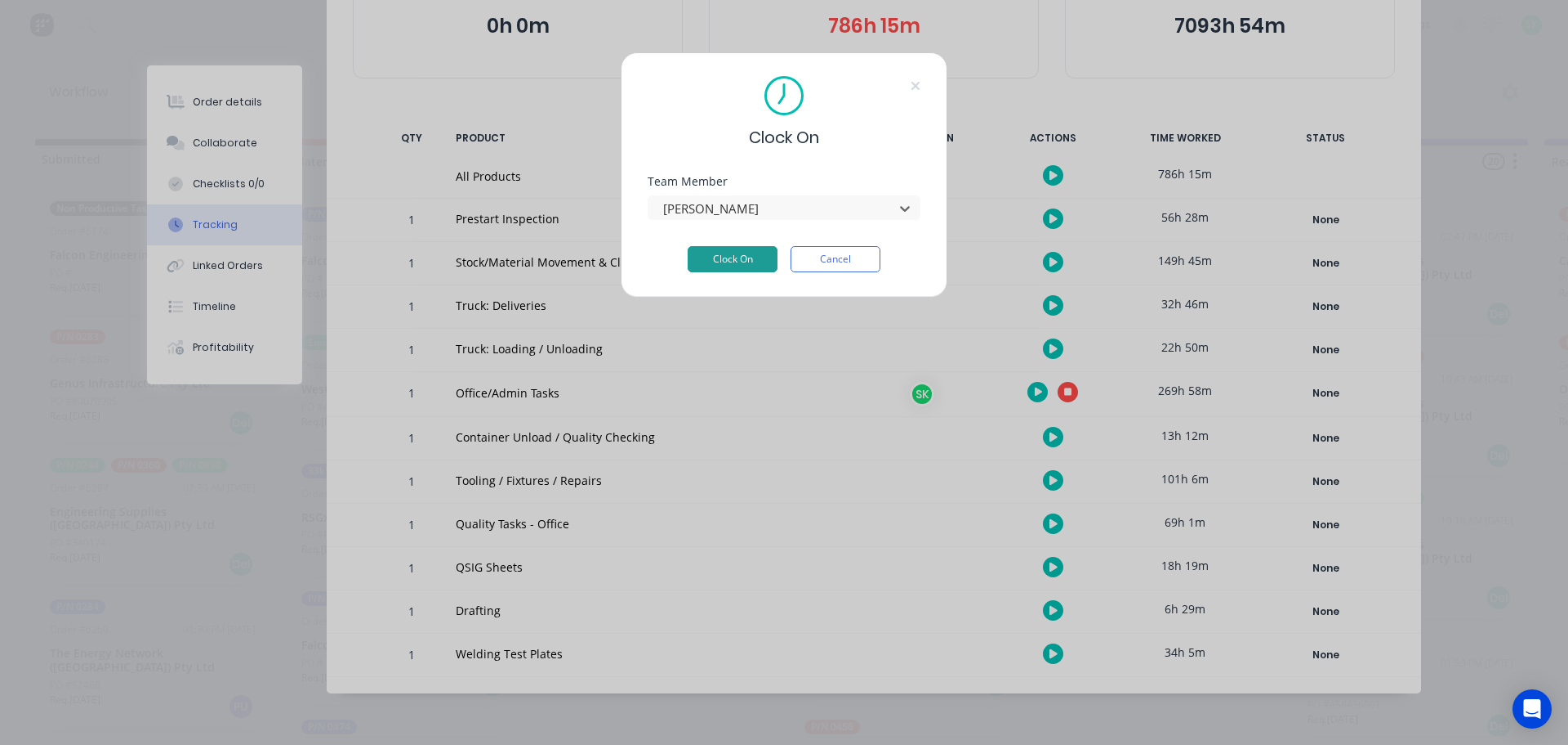
click at [719, 257] on button "Clock On" at bounding box center [733, 259] width 89 height 26
